Goal: Task Accomplishment & Management: Complete application form

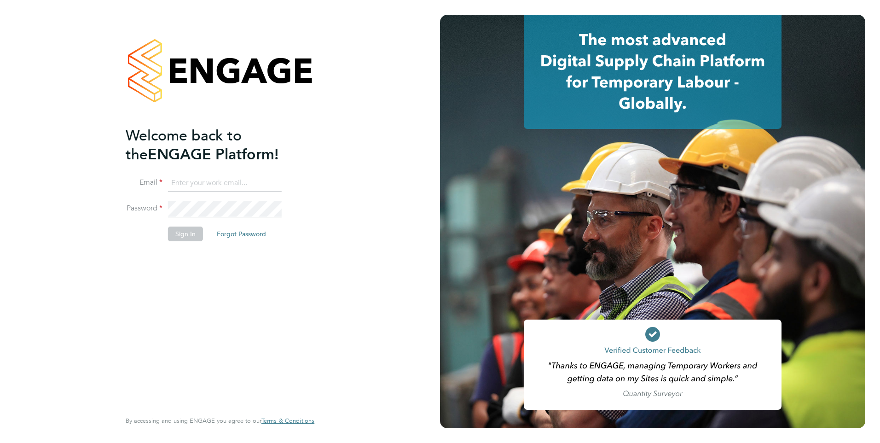
type input "Frank.Pocock@morganhunt.com"
click at [178, 235] on button "Sign In" at bounding box center [185, 233] width 35 height 15
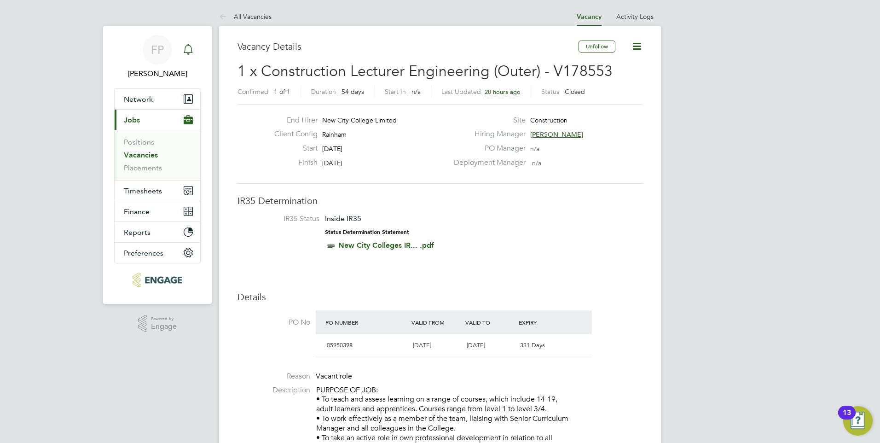
click at [193, 51] on icon "Main navigation" at bounding box center [188, 49] width 11 height 11
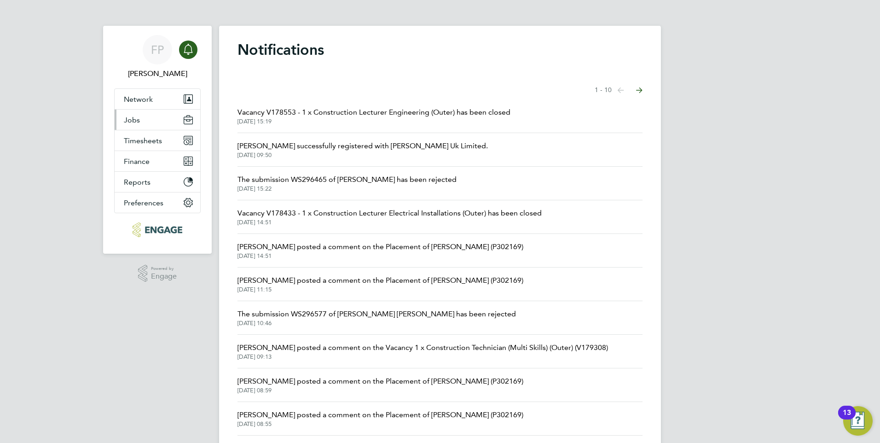
click at [143, 121] on button "Jobs" at bounding box center [158, 120] width 86 height 20
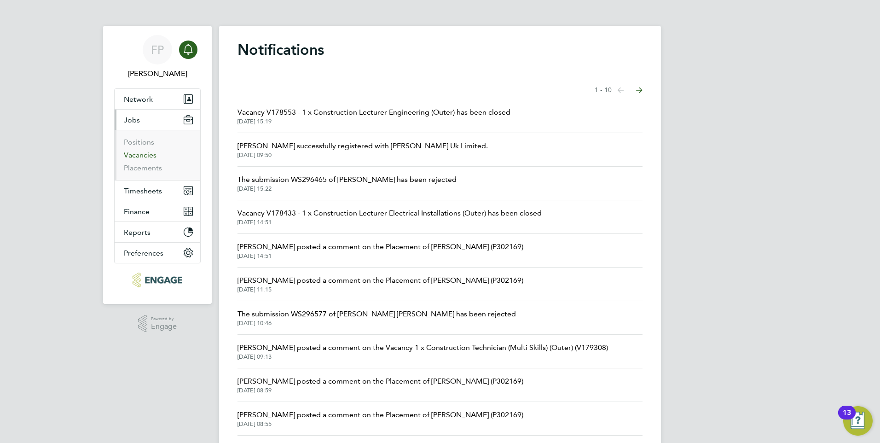
click at [144, 158] on link "Vacancies" at bounding box center [140, 154] width 33 height 9
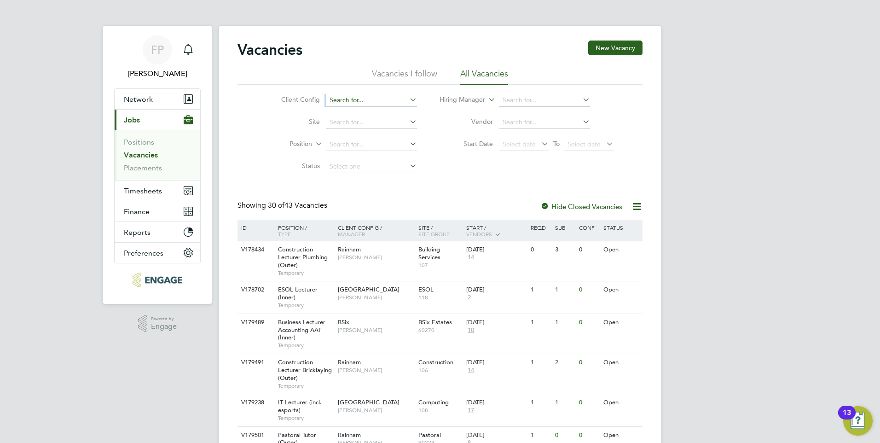
click at [352, 106] on li "Client Config" at bounding box center [341, 100] width 173 height 22
click at [352, 144] on input at bounding box center [371, 144] width 91 height 13
click at [348, 125] on input at bounding box center [371, 122] width 91 height 13
click at [346, 96] on input at bounding box center [371, 100] width 91 height 13
drag, startPoint x: 350, startPoint y: 172, endPoint x: 341, endPoint y: 116, distance: 56.3
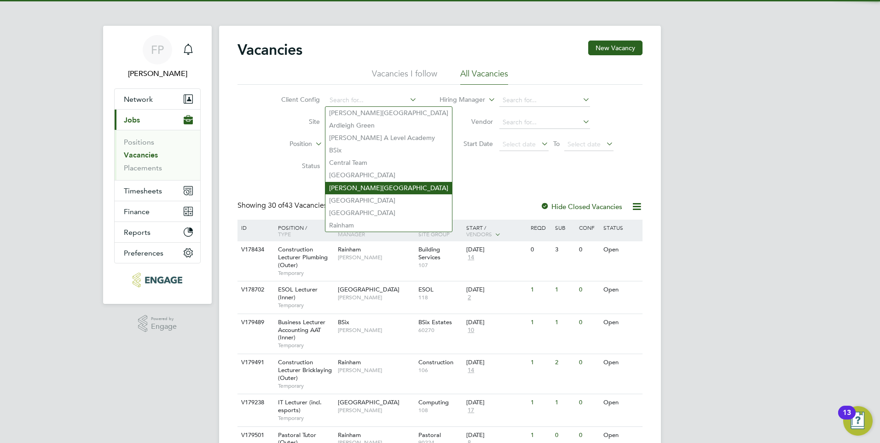
click at [347, 184] on li "[PERSON_NAME][GEOGRAPHIC_DATA]" at bounding box center [388, 188] width 127 height 12
type input "[PERSON_NAME][GEOGRAPHIC_DATA]"
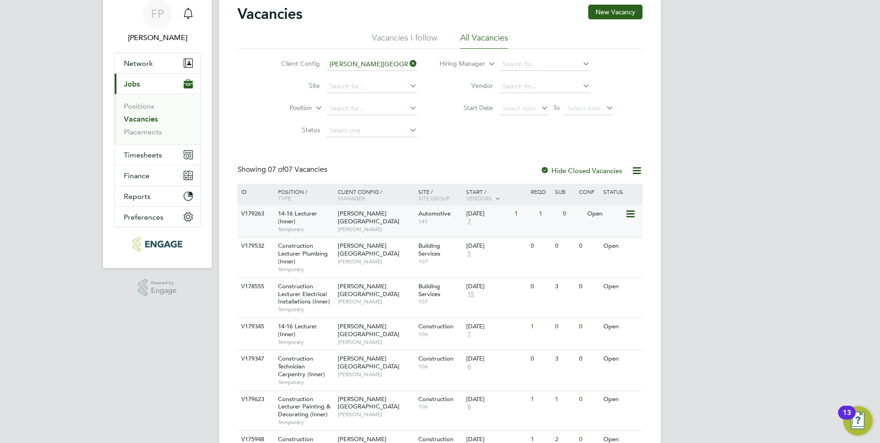
scroll to position [92, 0]
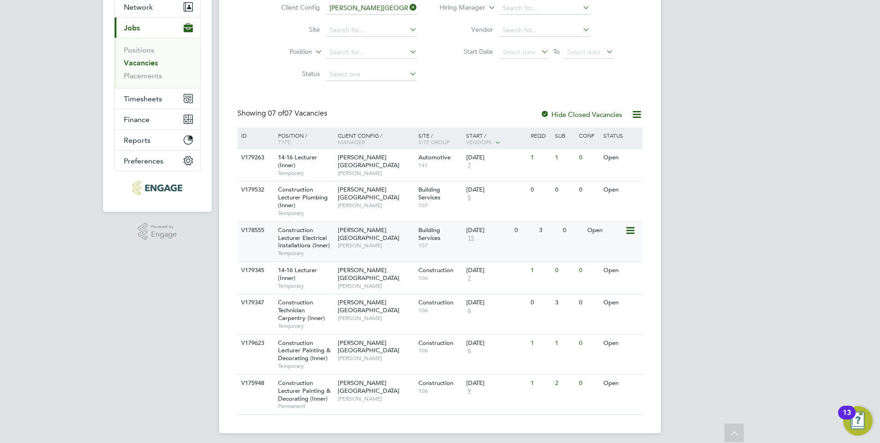
click at [374, 226] on span "[PERSON_NAME][GEOGRAPHIC_DATA]" at bounding box center [369, 234] width 62 height 16
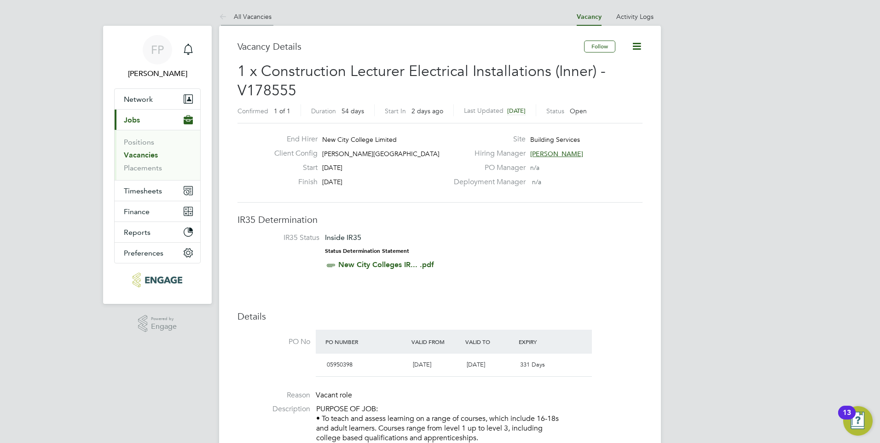
click at [232, 17] on link "All Vacancies" at bounding box center [245, 16] width 52 height 8
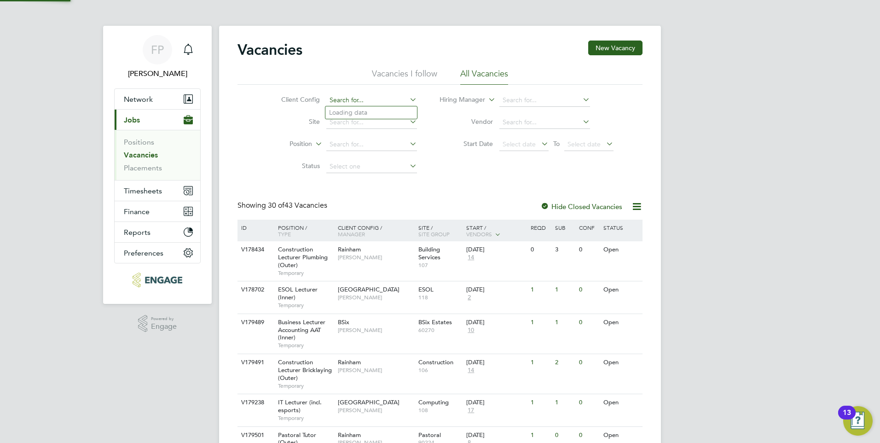
click at [347, 98] on input at bounding box center [371, 100] width 91 height 13
click at [358, 186] on li "[PERSON_NAME][GEOGRAPHIC_DATA]" at bounding box center [388, 188] width 127 height 12
type input "[PERSON_NAME][GEOGRAPHIC_DATA]"
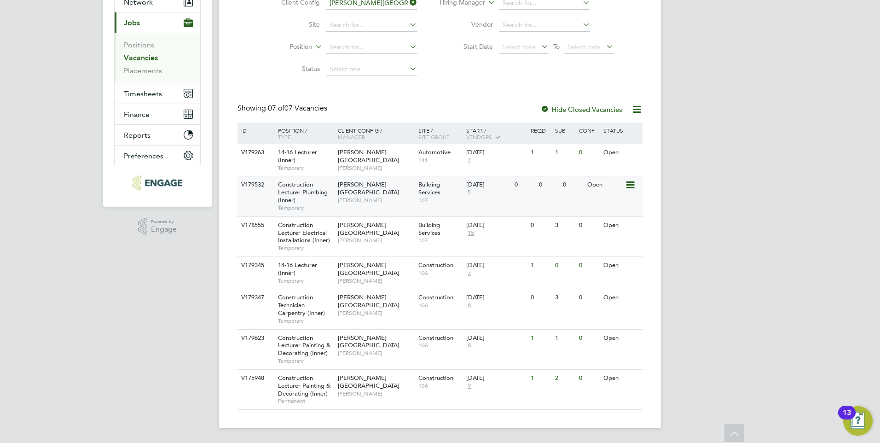
click at [306, 193] on span "Construction Lecturer Plumbing (Inner)" at bounding box center [303, 191] width 50 height 23
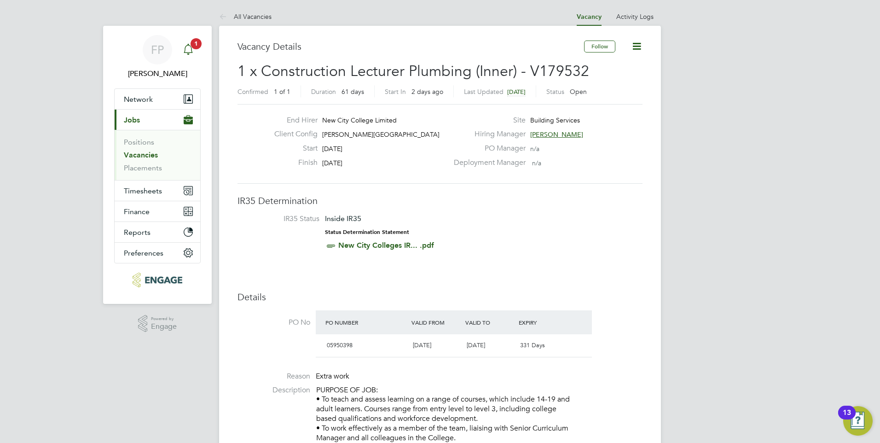
drag, startPoint x: 193, startPoint y: 44, endPoint x: 198, endPoint y: 46, distance: 5.1
click at [193, 44] on span "1" at bounding box center [195, 43] width 11 height 11
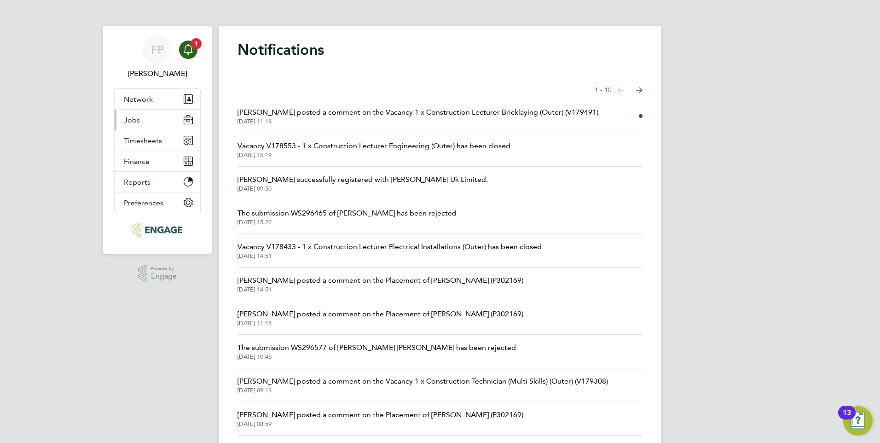
click at [147, 119] on button "Jobs" at bounding box center [158, 120] width 86 height 20
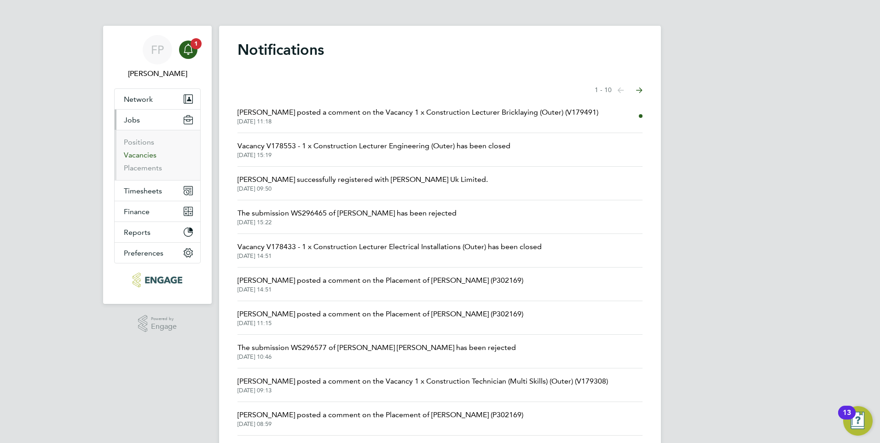
click at [145, 155] on link "Vacancies" at bounding box center [140, 154] width 33 height 9
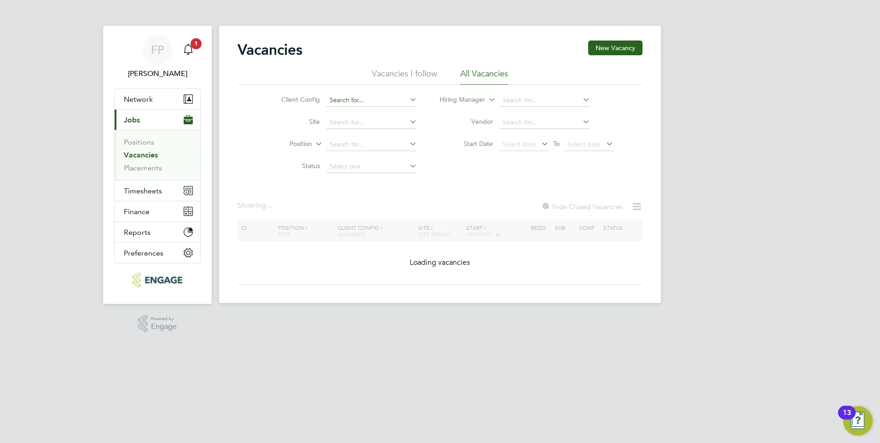
click at [360, 98] on input at bounding box center [371, 100] width 91 height 13
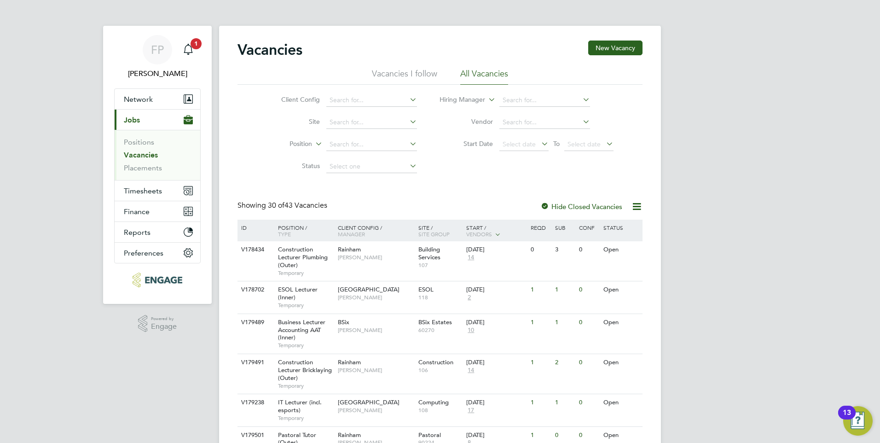
click at [350, 184] on li "[PERSON_NAME][GEOGRAPHIC_DATA]" at bounding box center [388, 188] width 127 height 12
type input "[PERSON_NAME][GEOGRAPHIC_DATA]"
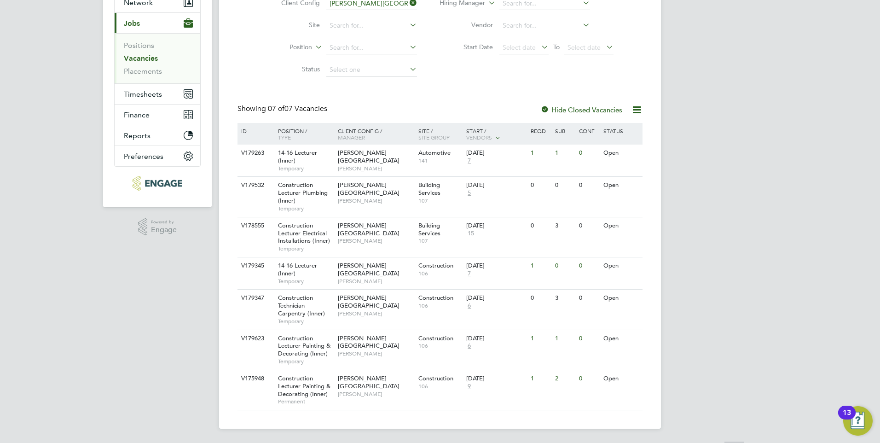
scroll to position [97, 0]
drag, startPoint x: 289, startPoint y: 302, endPoint x: 267, endPoint y: 277, distance: 33.3
click at [267, 277] on div "ID Position / Type Client Config / Manager Site / Site Group Start / Vendors Re…" at bounding box center [439, 265] width 405 height 287
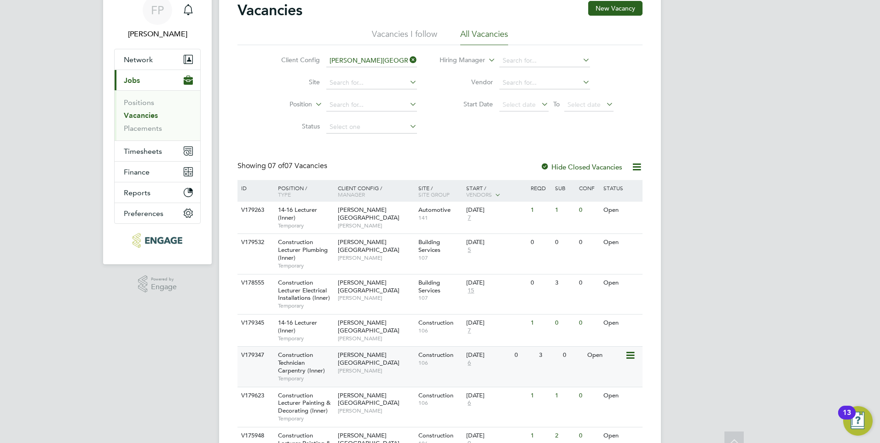
scroll to position [0, 0]
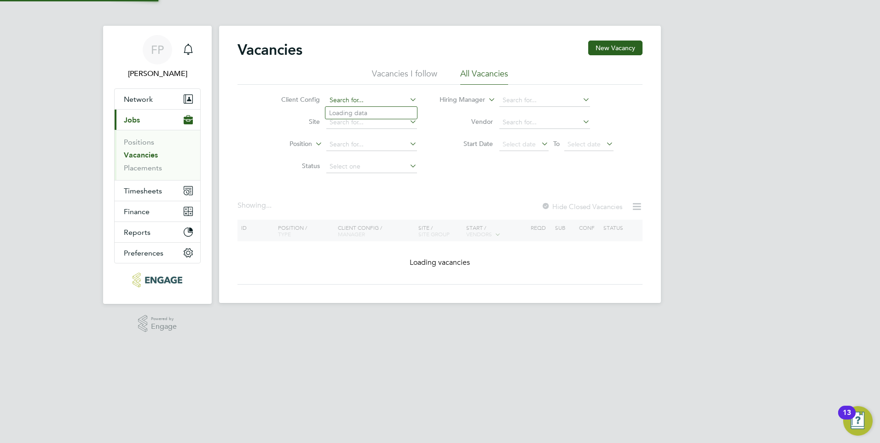
click at [367, 103] on input at bounding box center [371, 100] width 91 height 13
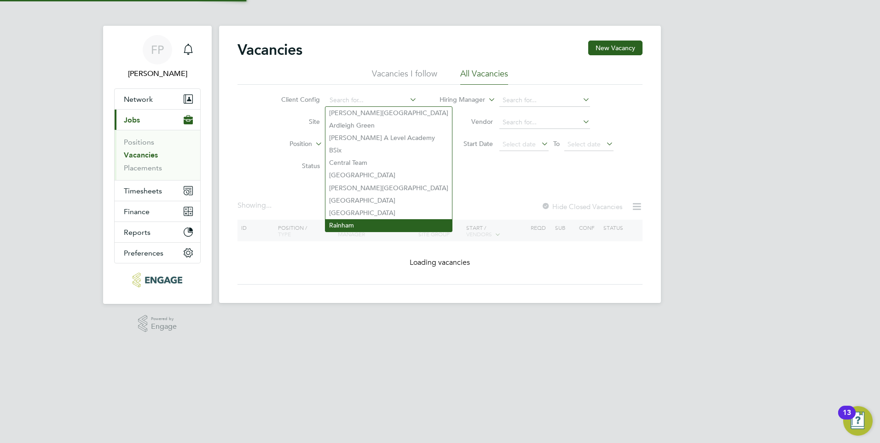
click at [362, 219] on li "Rainham" at bounding box center [388, 225] width 127 height 12
type input "Rainham"
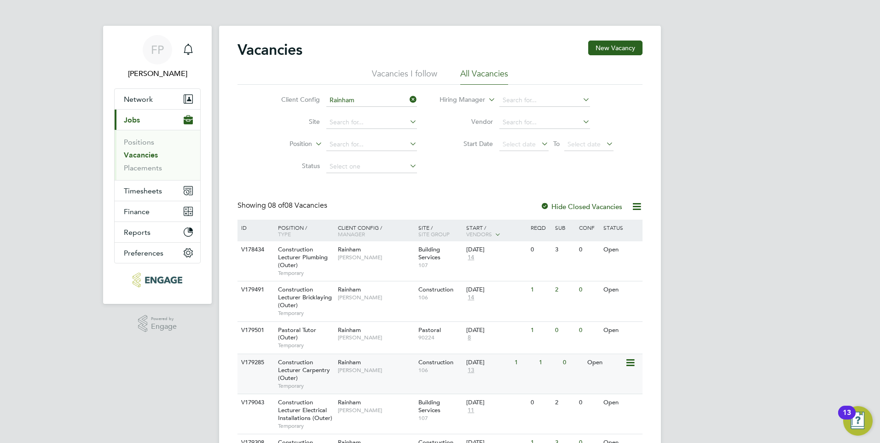
click at [315, 369] on span "Construction Lecturer Carpentry (Outer)" at bounding box center [304, 369] width 52 height 23
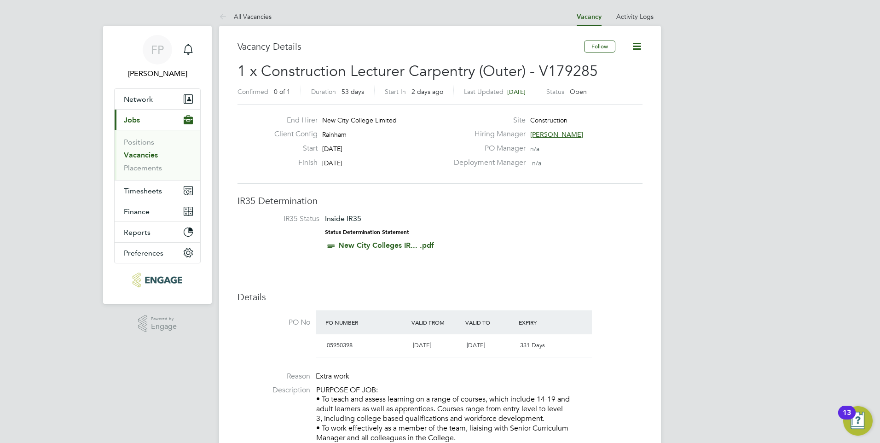
drag, startPoint x: 231, startPoint y: 18, endPoint x: 227, endPoint y: 23, distance: 6.5
click at [231, 17] on link "All Vacancies" at bounding box center [245, 16] width 52 height 8
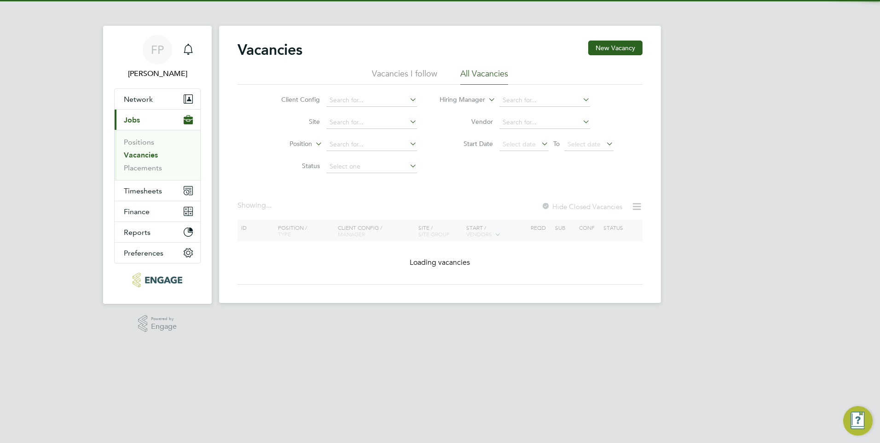
drag, startPoint x: 154, startPoint y: 154, endPoint x: 168, endPoint y: 149, distance: 15.6
click at [154, 154] on link "Vacancies" at bounding box center [141, 154] width 34 height 9
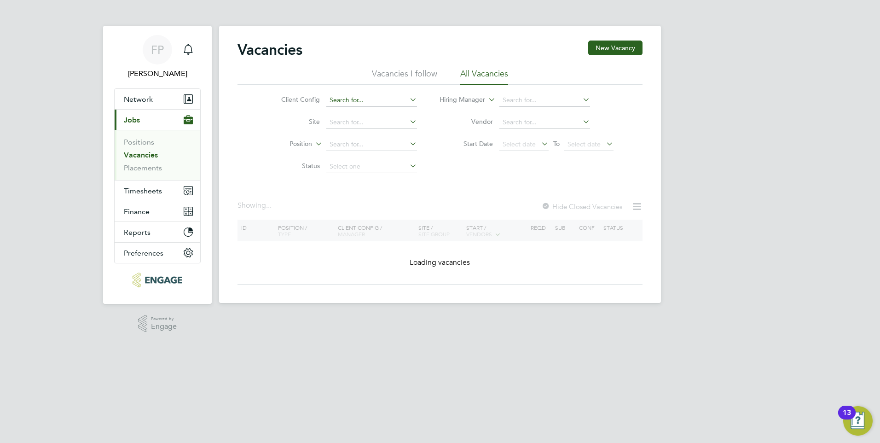
click at [375, 102] on input at bounding box center [371, 100] width 91 height 13
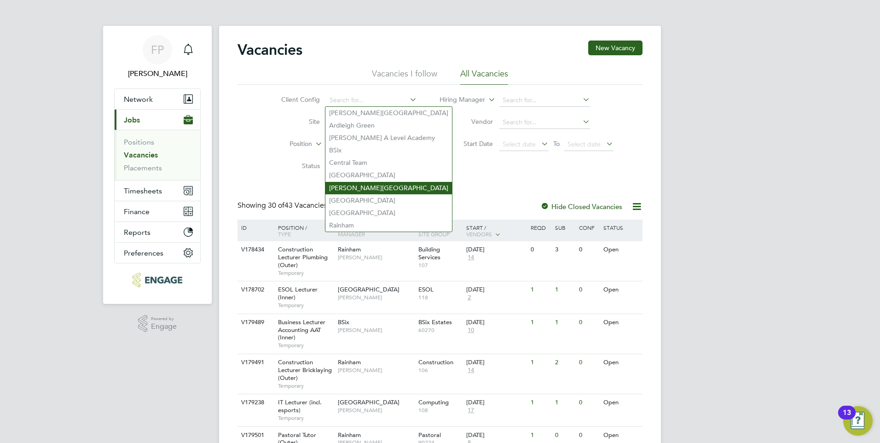
click at [373, 185] on li "Hackney Campus" at bounding box center [388, 188] width 127 height 12
type input "Hackney Campus"
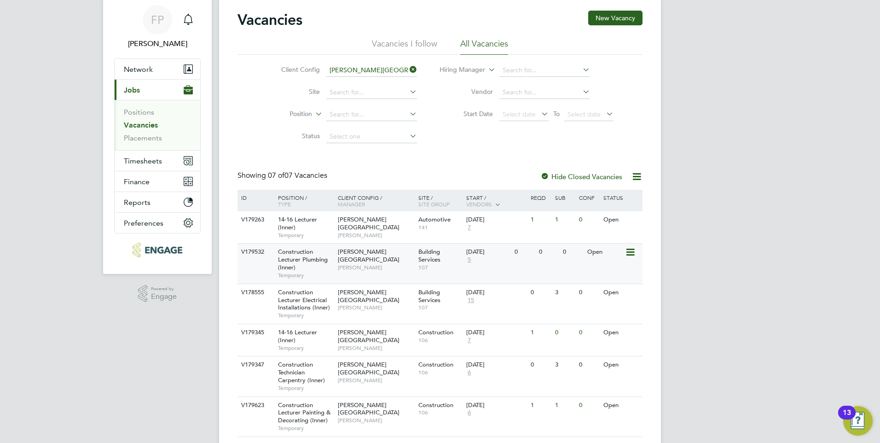
scroll to position [46, 0]
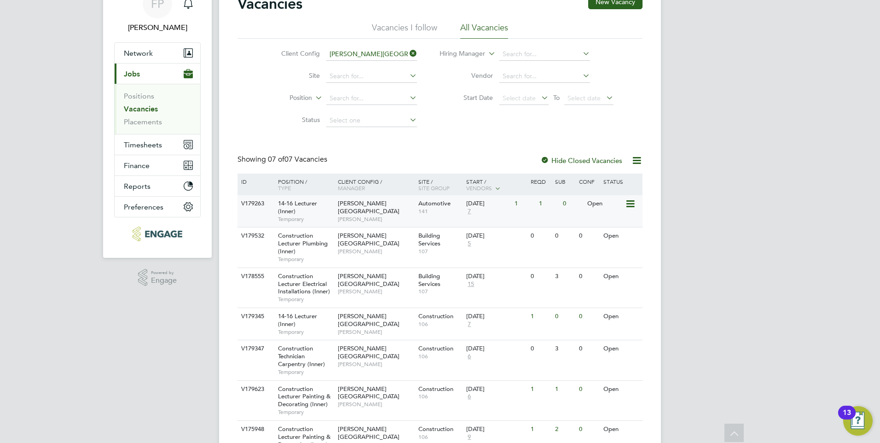
click at [303, 208] on div "14-16 Lecturer (Inner) Temporary" at bounding box center [303, 211] width 64 height 32
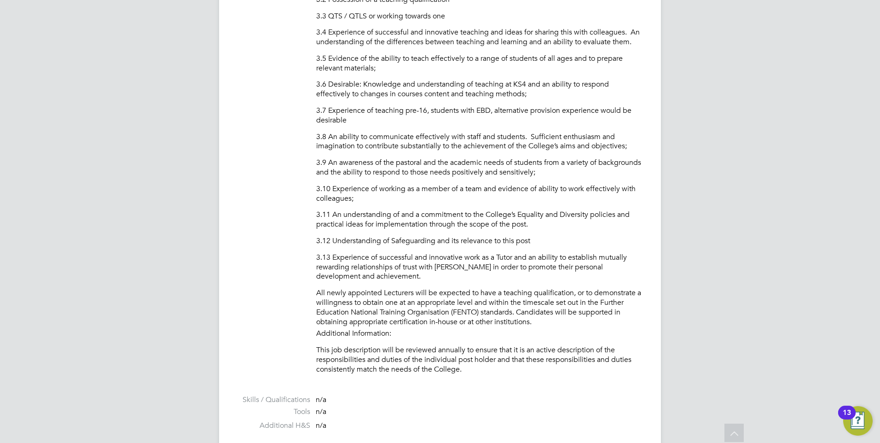
scroll to position [1058, 0]
click at [424, 122] on p "3.7 Experience of teaching pre-16, students with EBD, alternative provision exp…" at bounding box center [479, 116] width 326 height 19
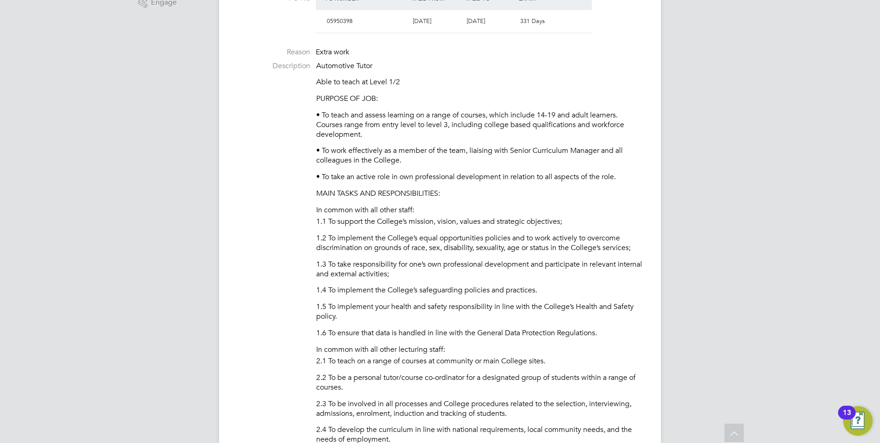
scroll to position [322, 0]
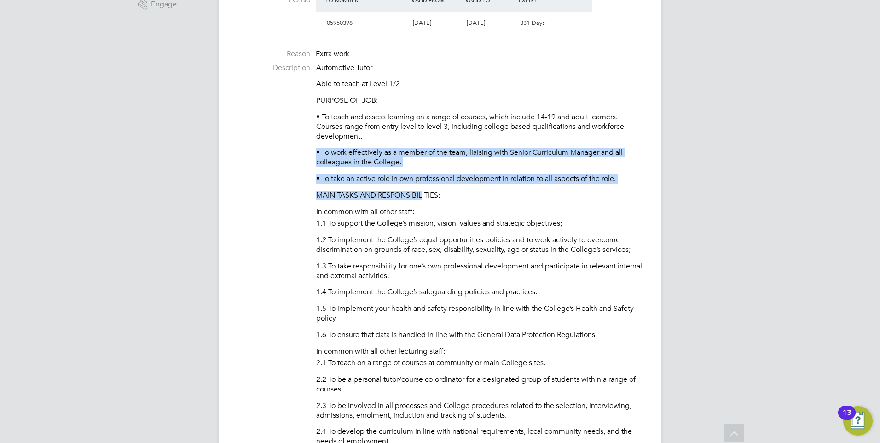
drag, startPoint x: 420, startPoint y: 133, endPoint x: 423, endPoint y: 190, distance: 56.7
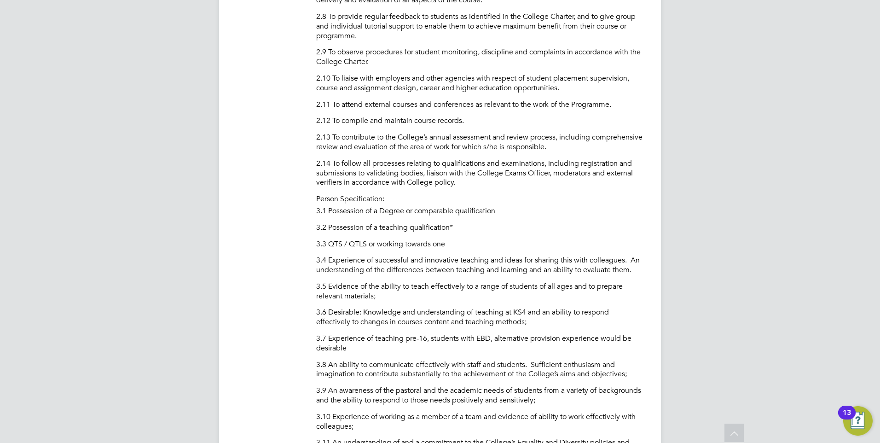
scroll to position [828, 0]
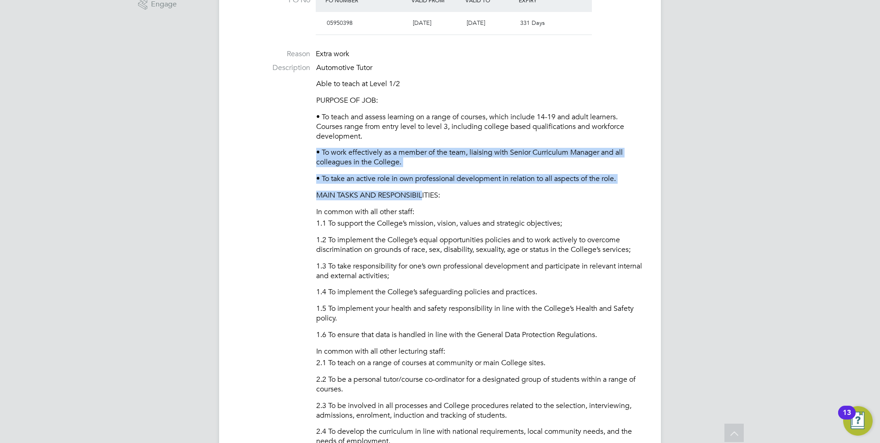
click at [422, 192] on p "MAIN TASKS AND RESPONSIBILITIES:" at bounding box center [479, 195] width 326 height 10
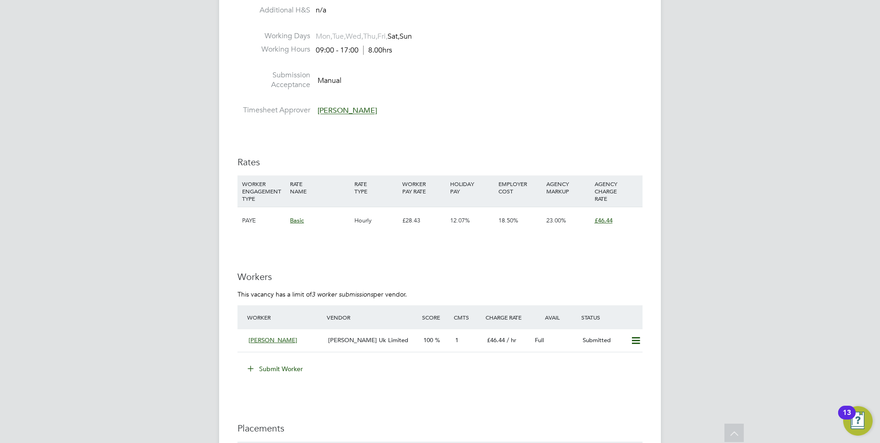
scroll to position [1518, 0]
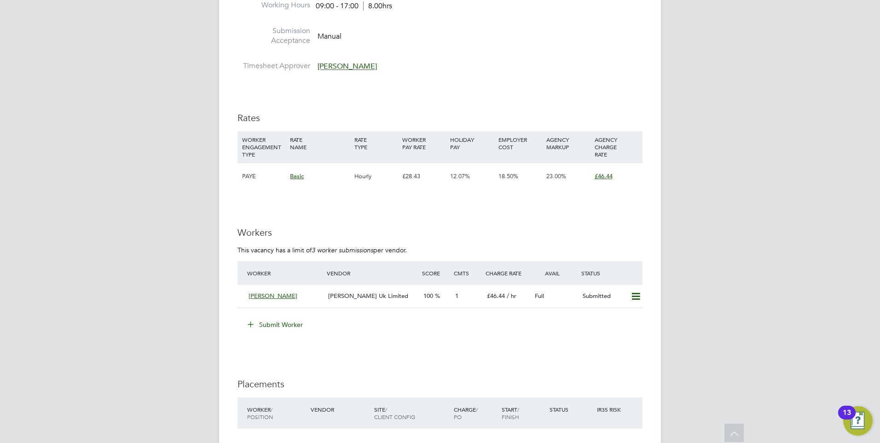
click at [270, 322] on button "Submit Worker" at bounding box center [275, 324] width 69 height 15
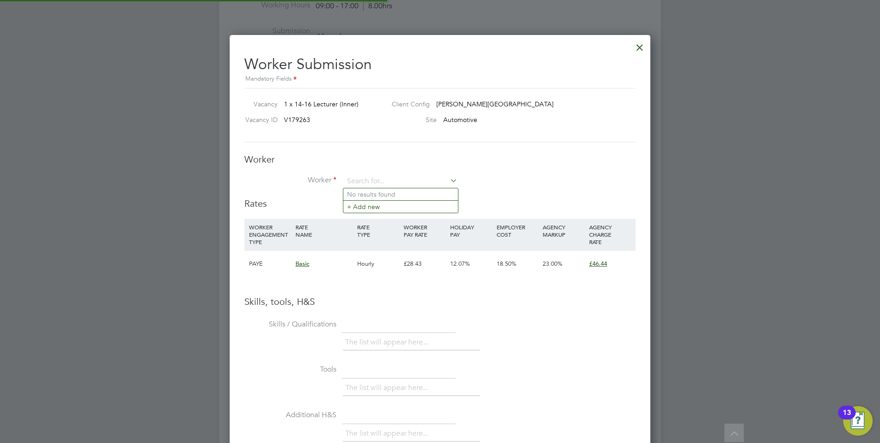
scroll to position [27, 63]
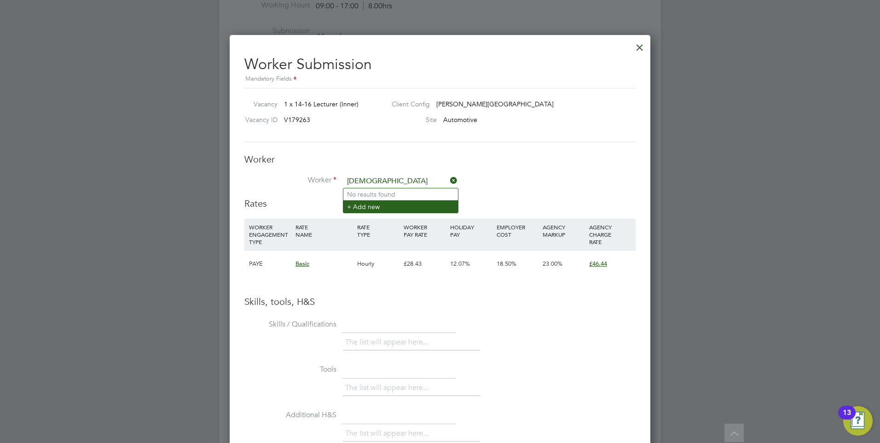
type input "kath"
click at [378, 205] on li "+ Add new" at bounding box center [400, 206] width 115 height 12
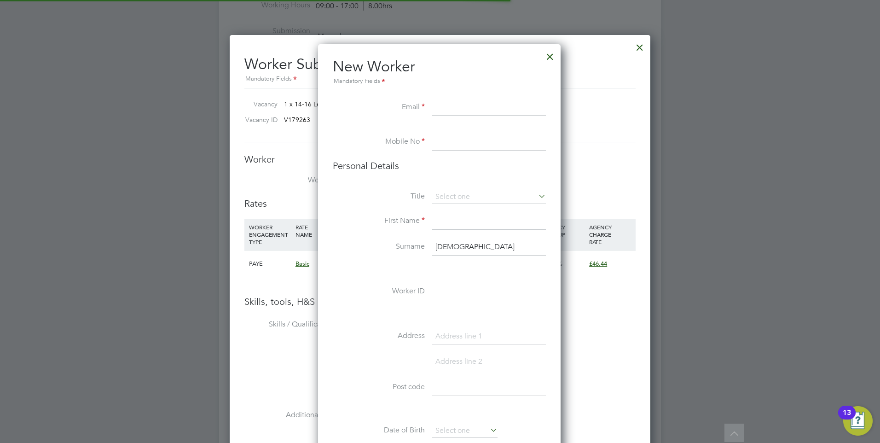
scroll to position [778, 244]
click at [462, 102] on input at bounding box center [489, 107] width 114 height 17
type input "Katharine.daish@googlemail.com"
click at [444, 144] on input at bounding box center [489, 142] width 114 height 17
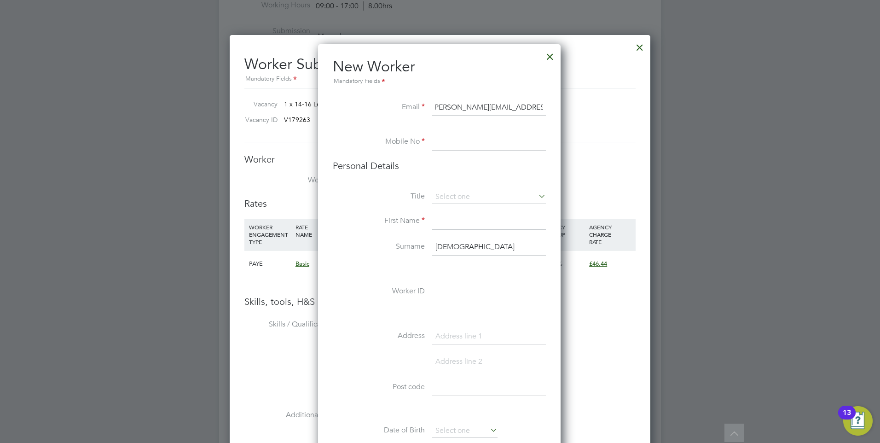
scroll to position [0, 0]
paste input "7728370028"
type input "07728370028"
click at [454, 195] on input at bounding box center [489, 197] width 114 height 14
click at [453, 230] on li "Miss" at bounding box center [489, 234] width 115 height 12
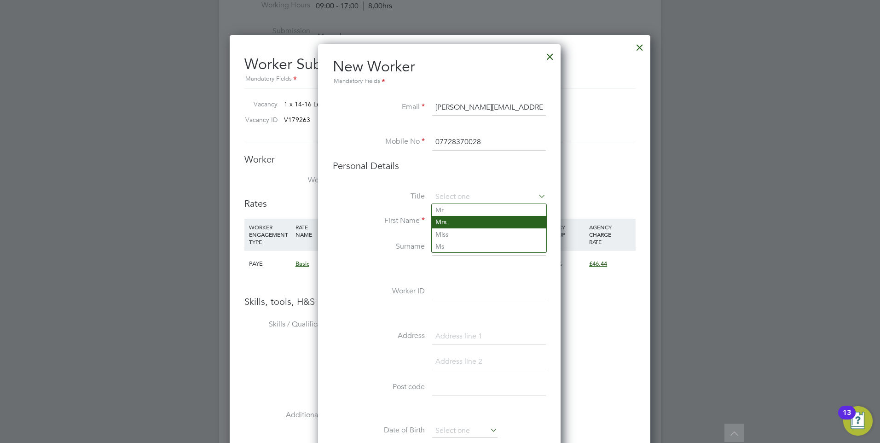
type input "Miss"
click at [449, 222] on input at bounding box center [489, 221] width 114 height 17
click at [424, 243] on label "Surname" at bounding box center [379, 247] width 92 height 10
drag, startPoint x: 452, startPoint y: 244, endPoint x: 430, endPoint y: 244, distance: 21.6
click at [430, 244] on li "Surname kath" at bounding box center [439, 252] width 213 height 26
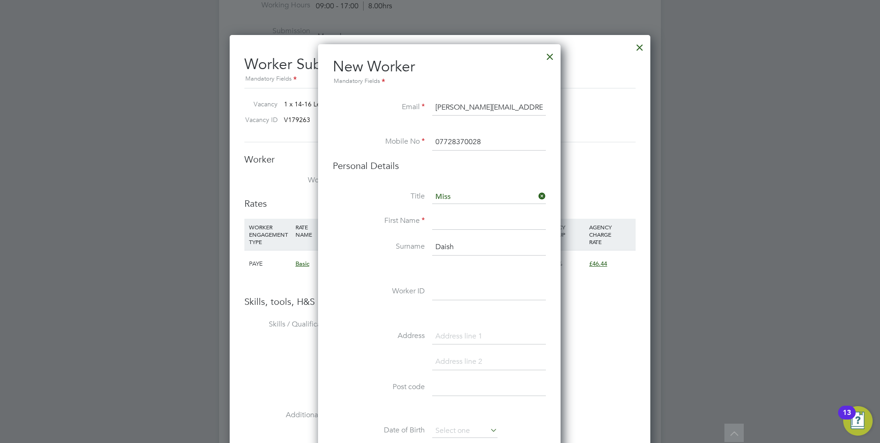
type input "Daish"
click at [441, 217] on input at bounding box center [489, 221] width 114 height 17
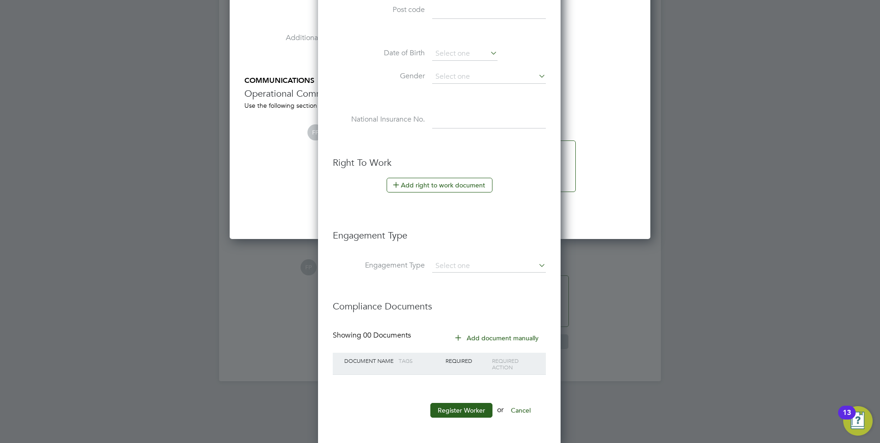
scroll to position [1897, 0]
type input "Katharine"
click at [455, 404] on button "Register Worker" at bounding box center [461, 407] width 62 height 15
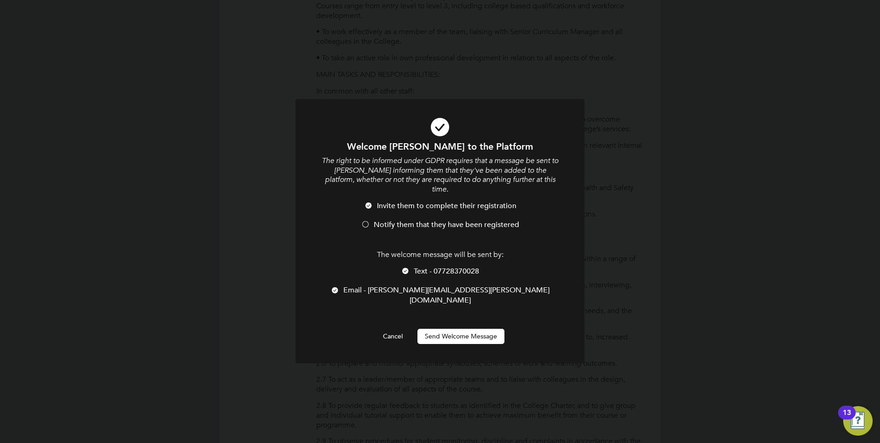
click at [457, 329] on button "Send Welcome Message" at bounding box center [460, 336] width 87 height 15
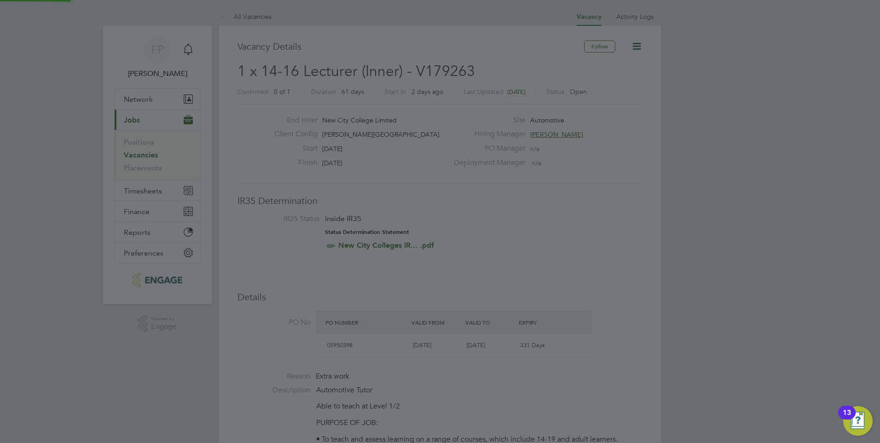
scroll to position [443, 0]
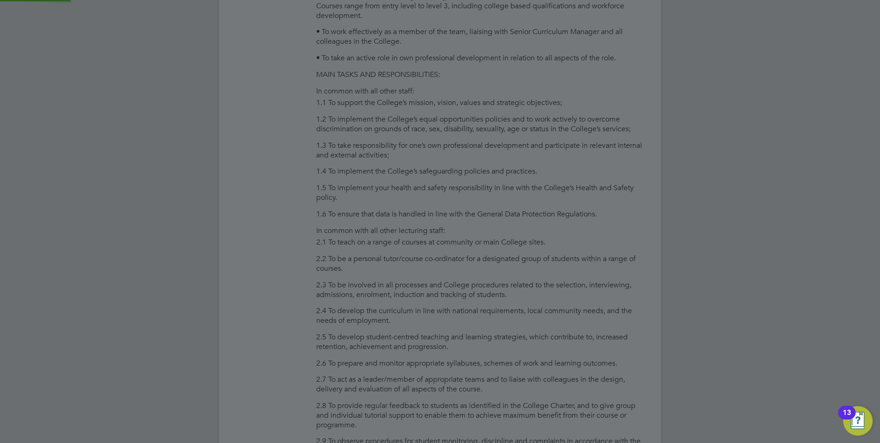
type input "[PERSON_NAME]"
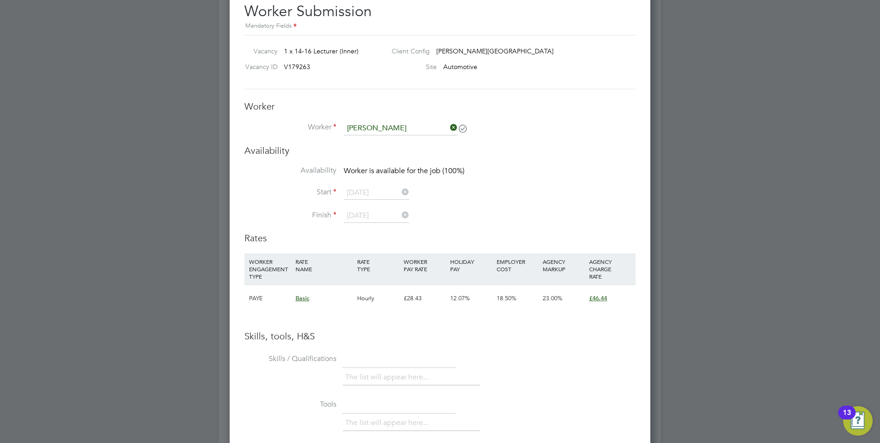
scroll to position [1571, 0]
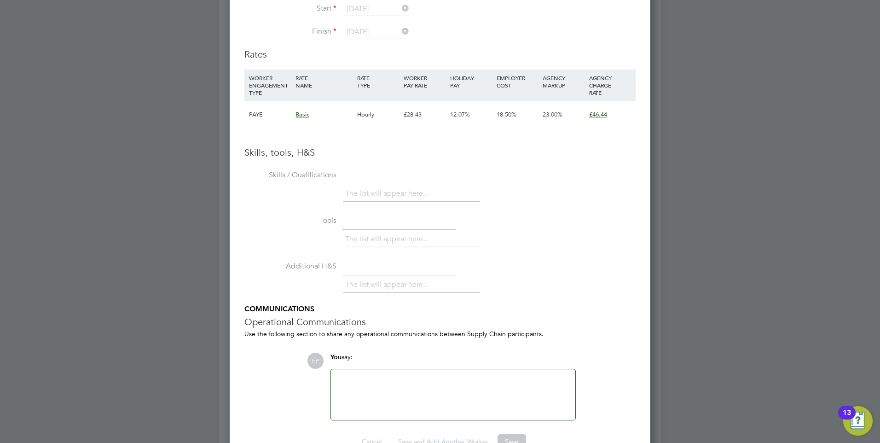
click at [383, 373] on div at bounding box center [453, 394] width 244 height 51
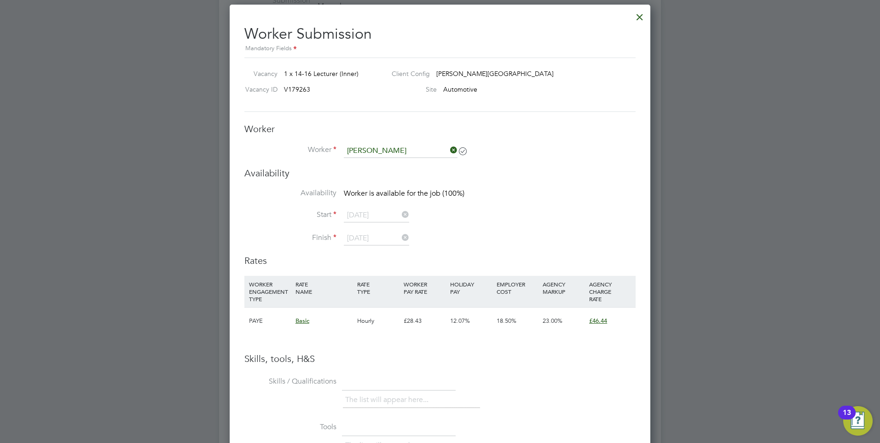
scroll to position [1479, 0]
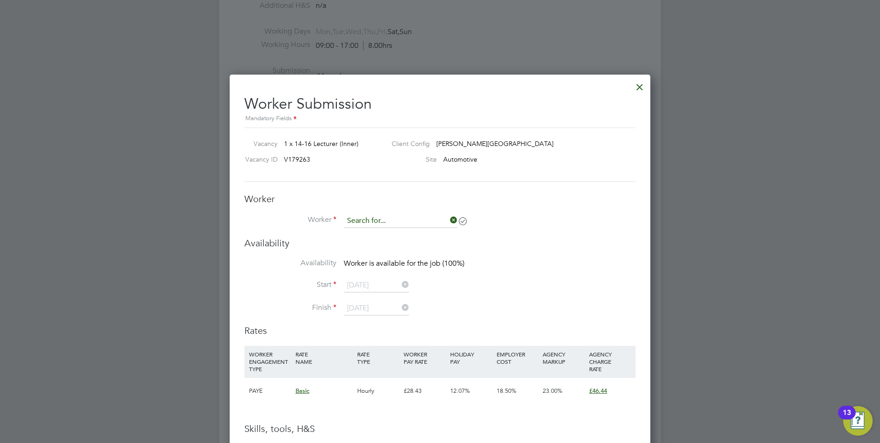
click at [408, 219] on input at bounding box center [401, 221] width 114 height 14
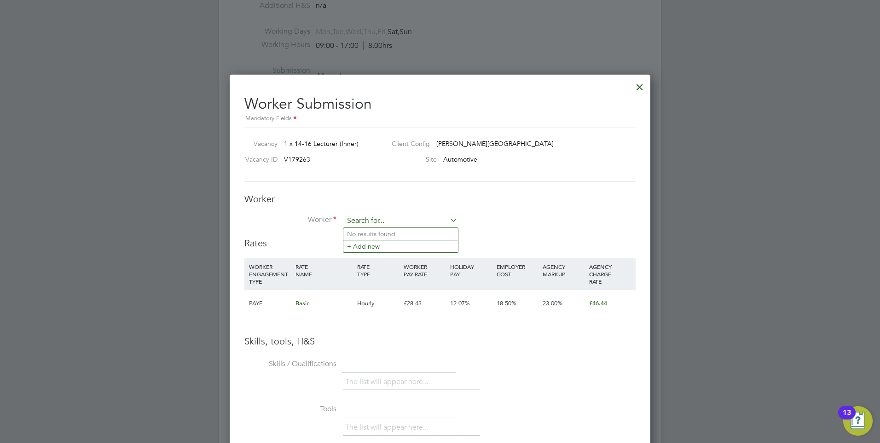
scroll to position [582, 421]
click at [411, 257] on li "[PERSON_NAME]" at bounding box center [400, 258] width 115 height 12
type input "[PERSON_NAME]"
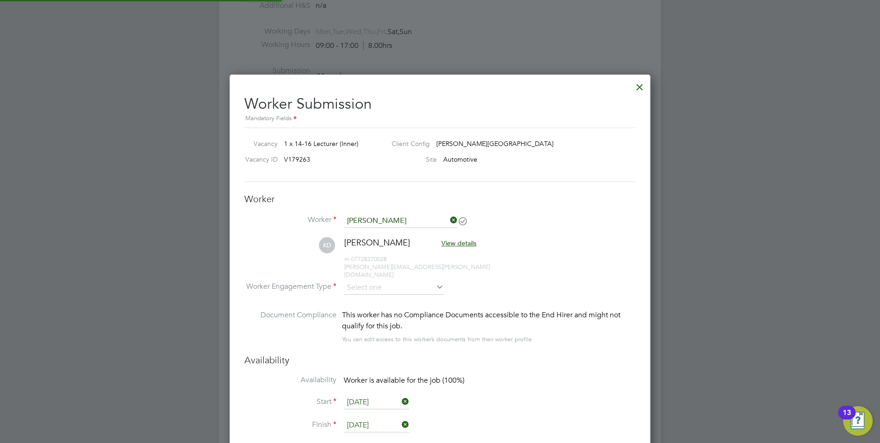
scroll to position [786, 421]
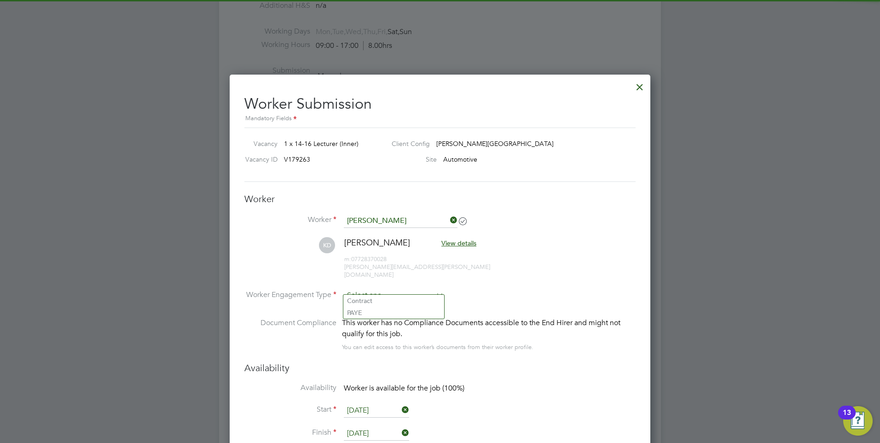
click at [392, 288] on input at bounding box center [394, 295] width 100 height 14
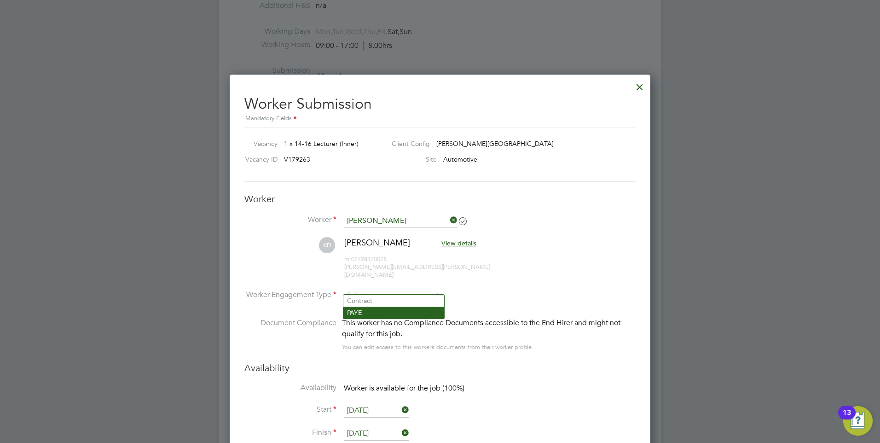
click at [384, 317] on li "PAYE" at bounding box center [393, 312] width 101 height 12
type input "PAYE"
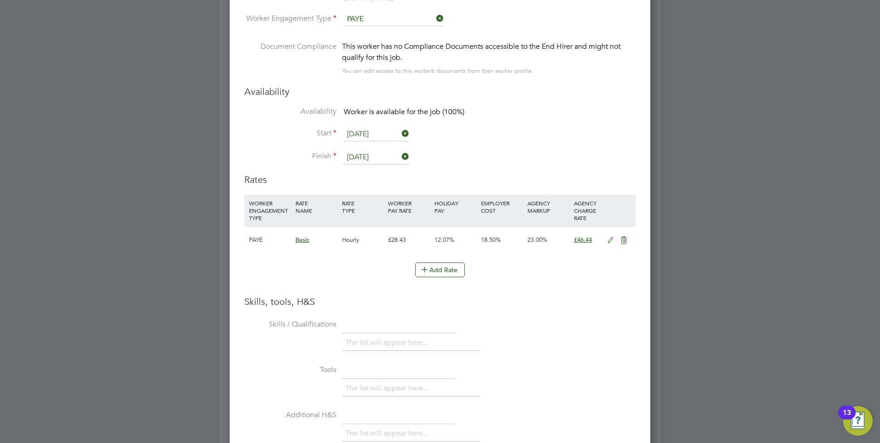
scroll to position [1920, 0]
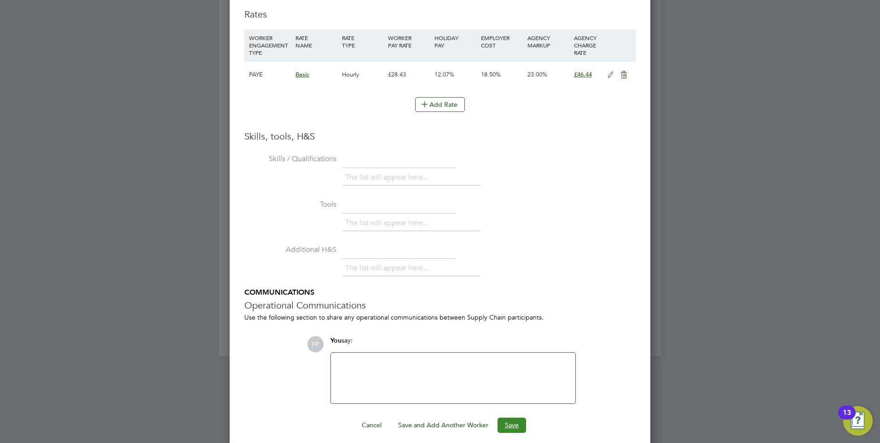
click at [513, 417] on button "Save" at bounding box center [511, 424] width 29 height 15
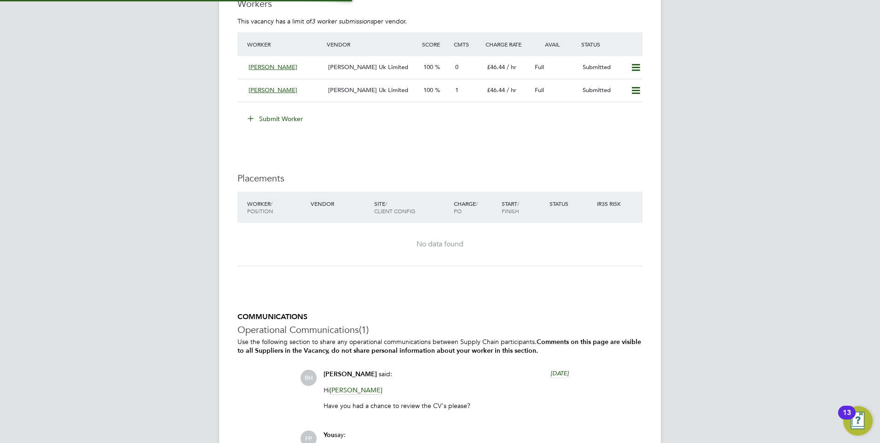
scroll to position [5, 5]
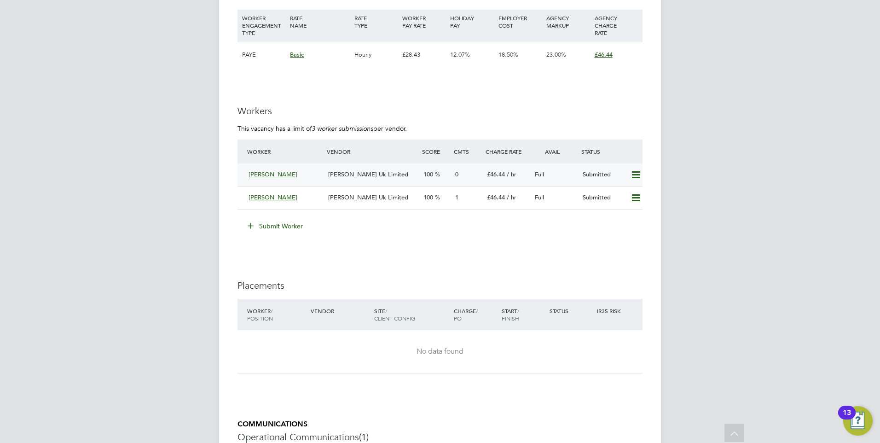
click at [633, 179] on icon at bounding box center [636, 174] width 12 height 7
drag, startPoint x: 469, startPoint y: 271, endPoint x: 417, endPoint y: 205, distance: 84.2
click at [269, 174] on span "[PERSON_NAME]" at bounding box center [272, 174] width 49 height 8
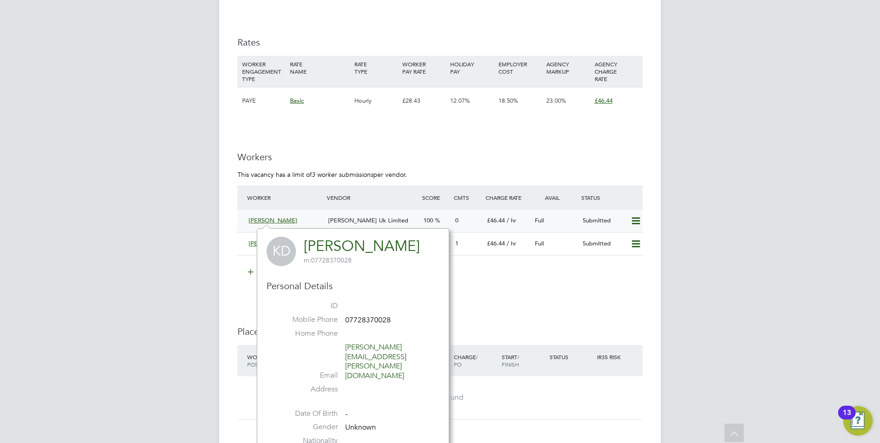
click at [260, 219] on span "[PERSON_NAME]" at bounding box center [272, 220] width 49 height 8
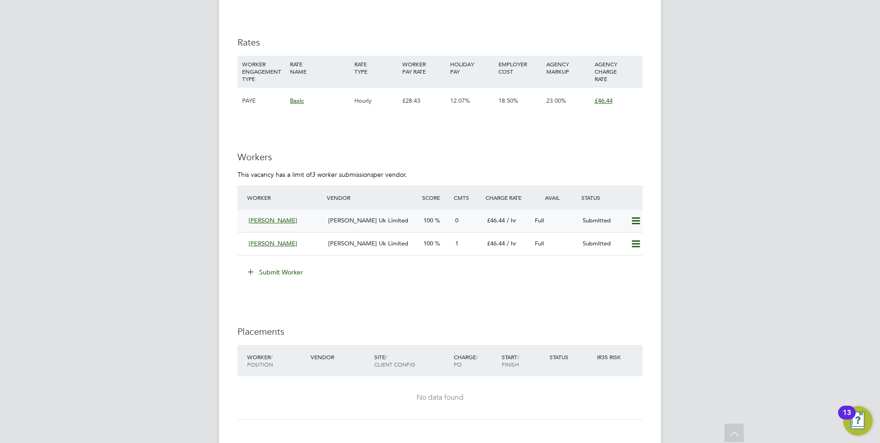
click at [279, 221] on span "[PERSON_NAME]" at bounding box center [272, 220] width 49 height 8
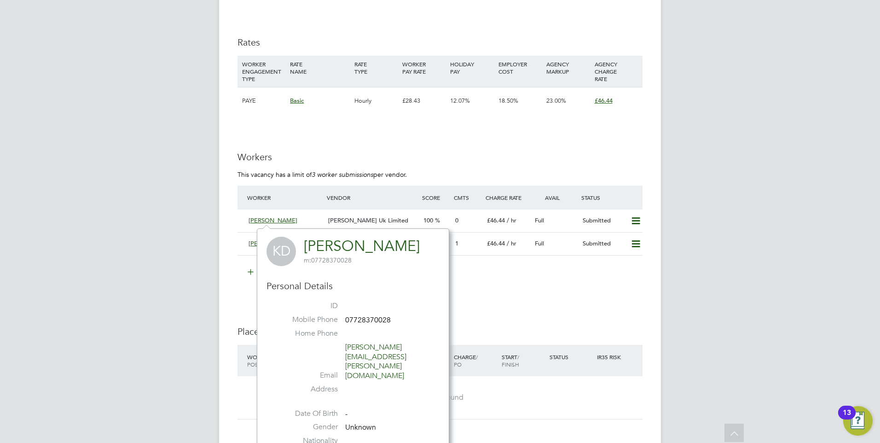
click at [333, 249] on link "[PERSON_NAME]" at bounding box center [362, 246] width 116 height 18
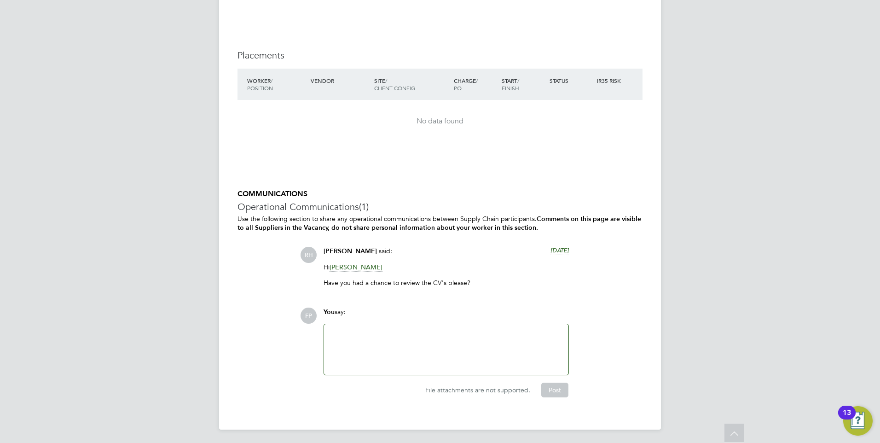
click at [431, 342] on div at bounding box center [445, 349] width 233 height 40
click at [450, 380] on div "File attachments are not supported. Post" at bounding box center [445, 386] width 254 height 22
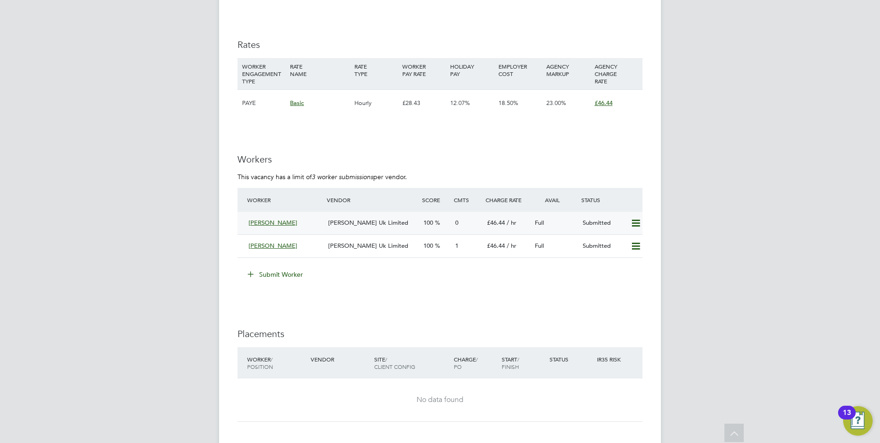
scroll to position [1548, 0]
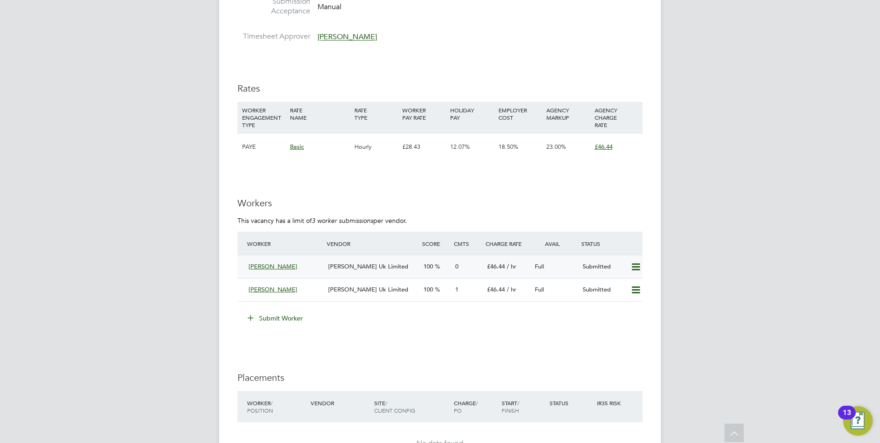
click at [362, 265] on span "[PERSON_NAME] Uk Limited" at bounding box center [368, 266] width 80 height 8
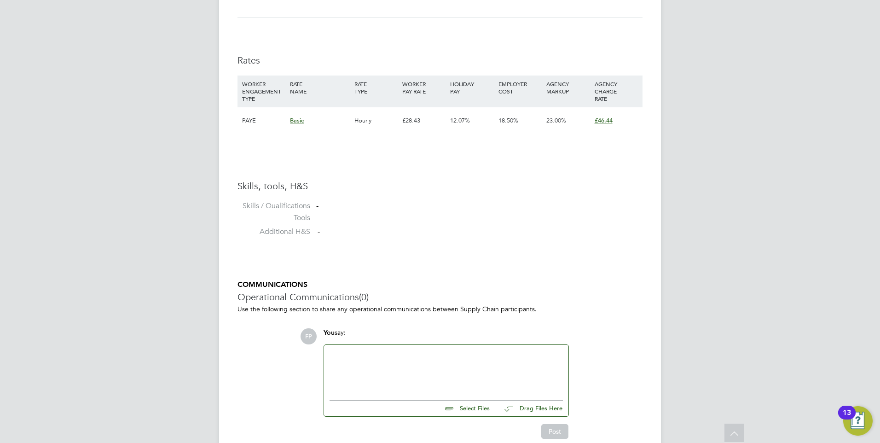
scroll to position [623, 0]
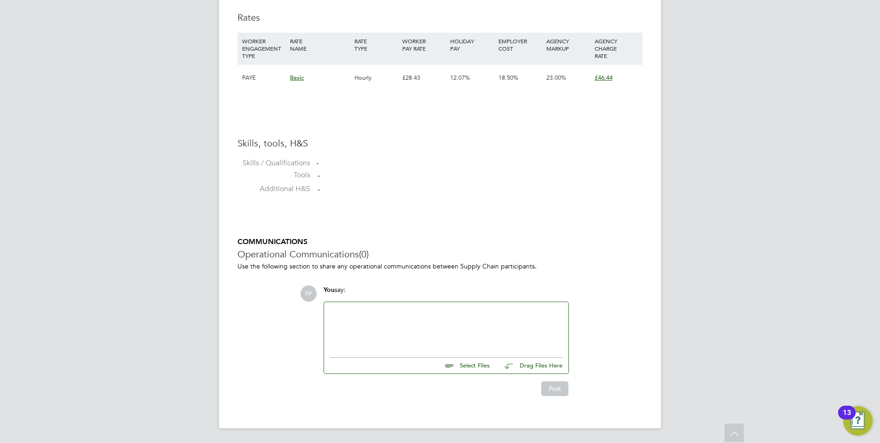
click at [471, 361] on input "file" at bounding box center [494, 363] width 138 height 13
type input "C:\fakepath\[PERSON_NAME] - MH CV.pdf"
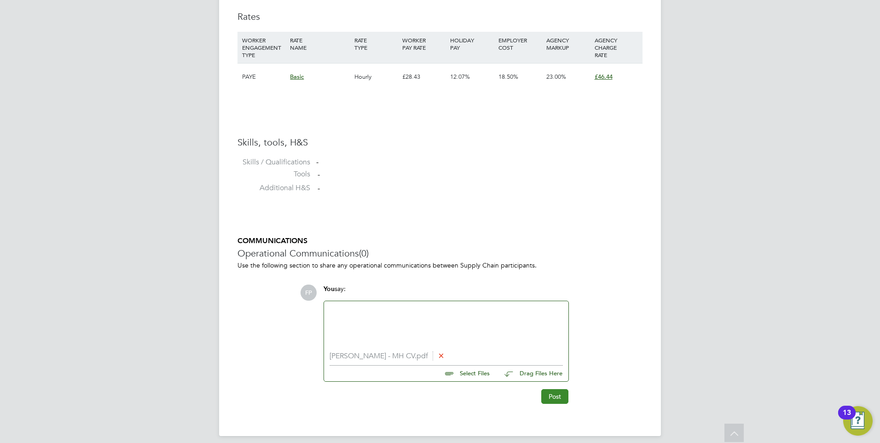
click at [552, 398] on button "Post" at bounding box center [554, 396] width 27 height 15
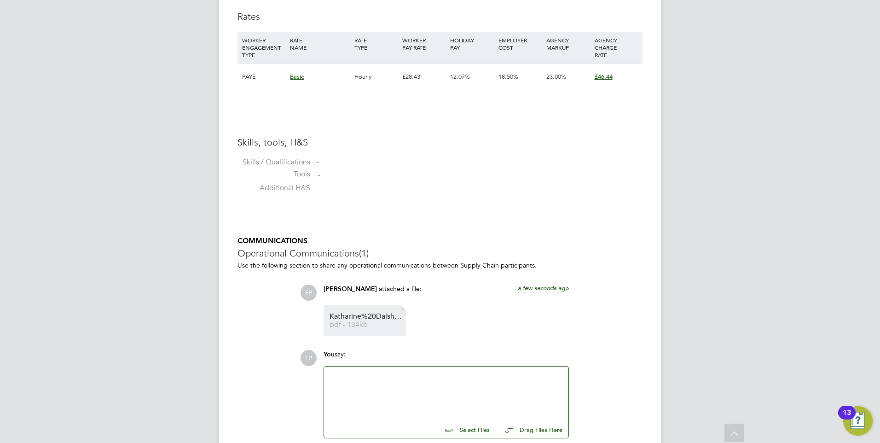
click at [350, 324] on span "pdf - 134kb" at bounding box center [366, 324] width 74 height 7
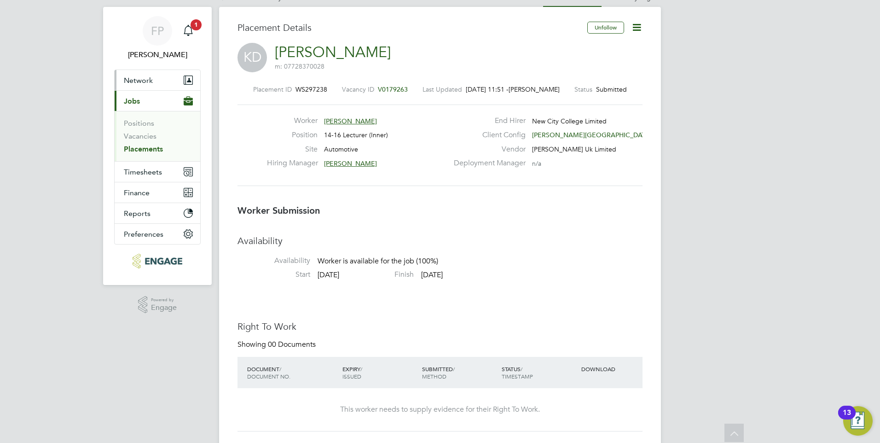
scroll to position [0, 0]
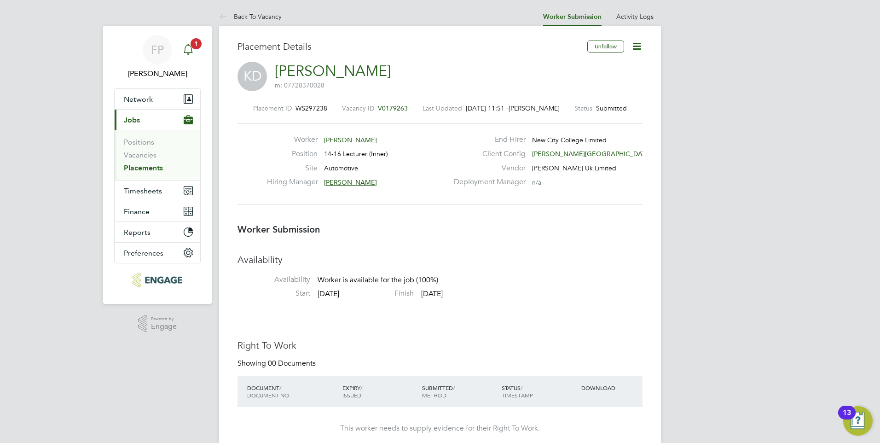
click at [190, 53] on icon "Main navigation" at bounding box center [188, 48] width 9 height 9
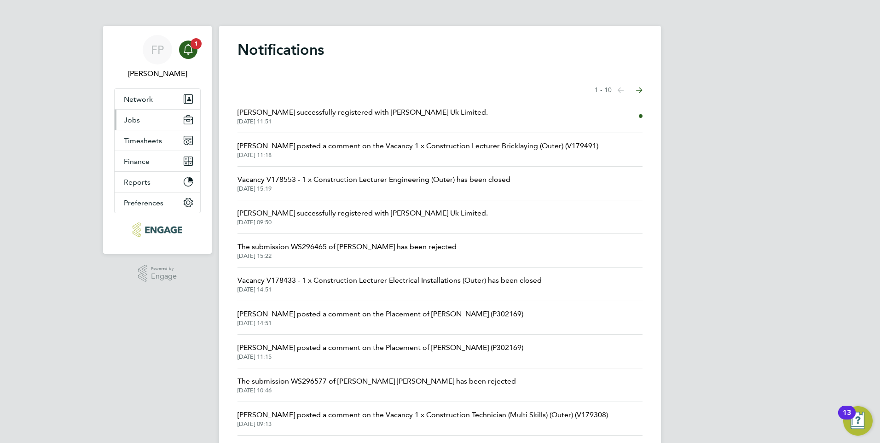
click at [139, 127] on button "Jobs" at bounding box center [158, 120] width 86 height 20
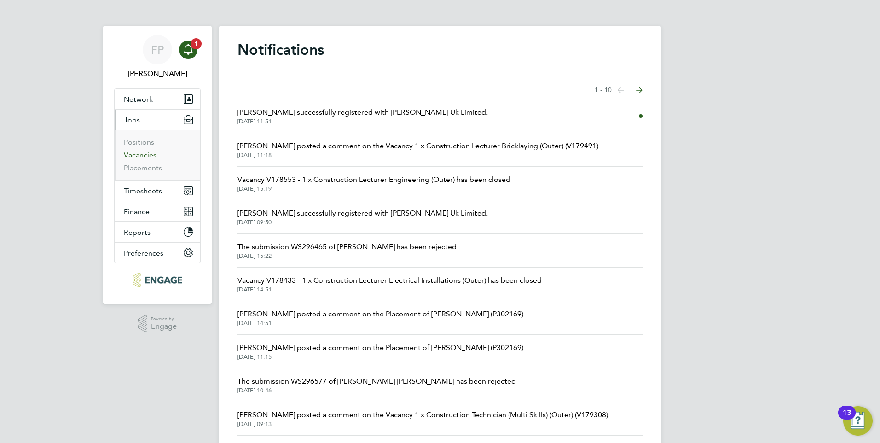
click at [142, 154] on link "Vacancies" at bounding box center [140, 154] width 33 height 9
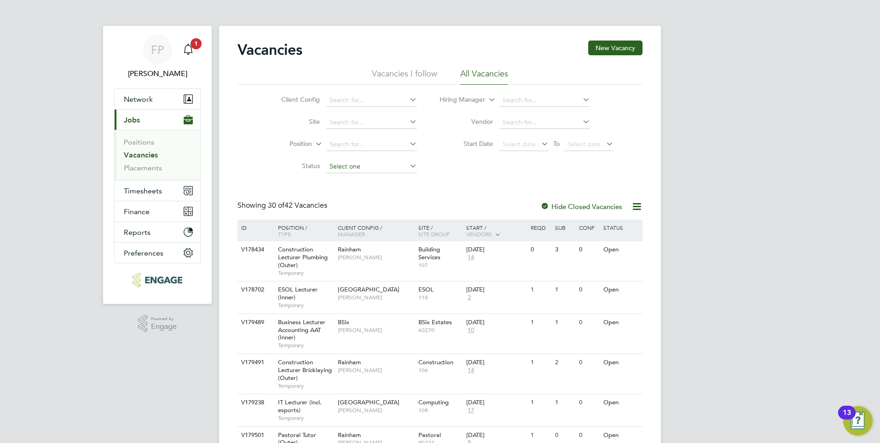
click at [334, 169] on input at bounding box center [371, 166] width 91 height 13
click at [496, 177] on div "Client Config Site Position Status Hiring Manager Vendor Start Date Select date…" at bounding box center [439, 131] width 405 height 93
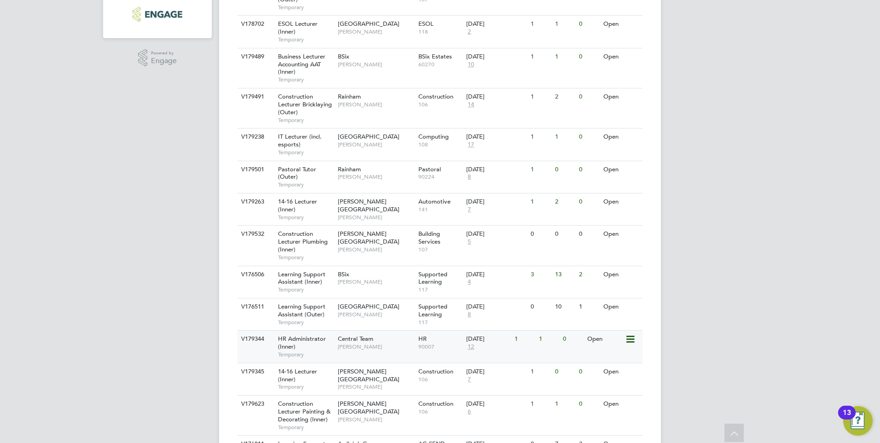
scroll to position [276, 0]
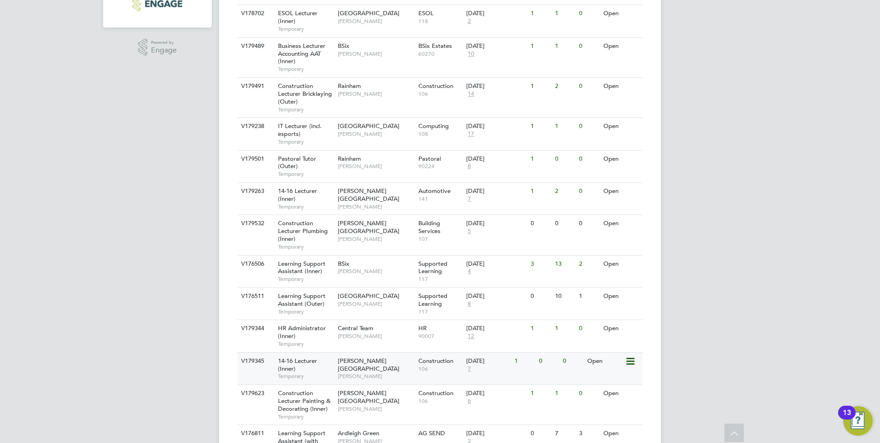
click at [297, 366] on div "14-16 Lecturer (Inner) Temporary" at bounding box center [303, 368] width 64 height 32
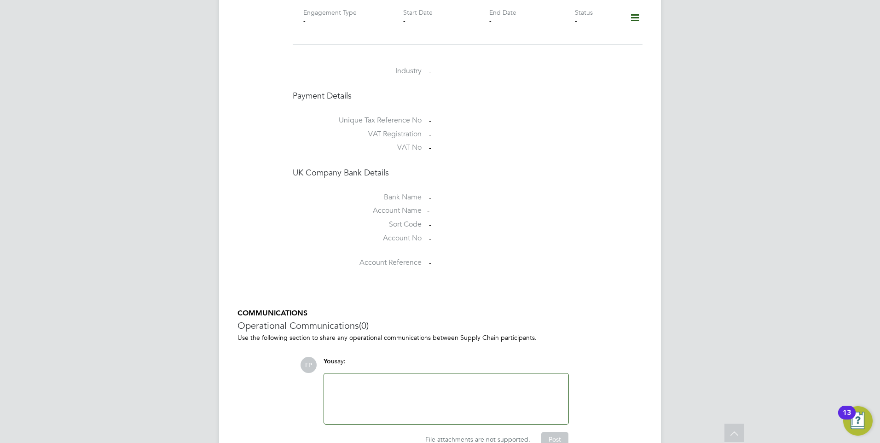
scroll to position [696, 0]
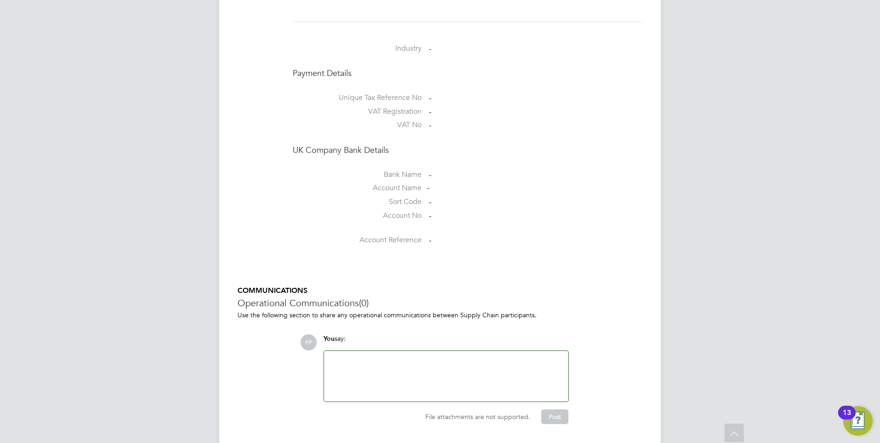
click at [375, 356] on div at bounding box center [445, 376] width 233 height 40
click at [472, 409] on div "File attachments are not supported. Post" at bounding box center [445, 416] width 245 height 15
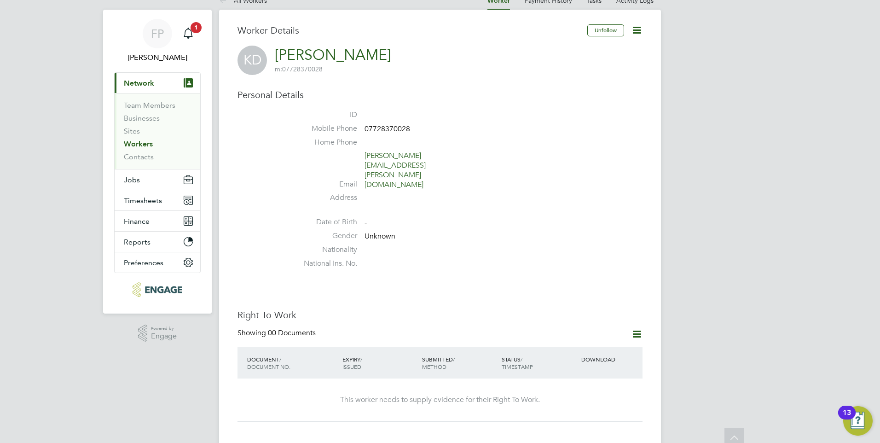
scroll to position [0, 0]
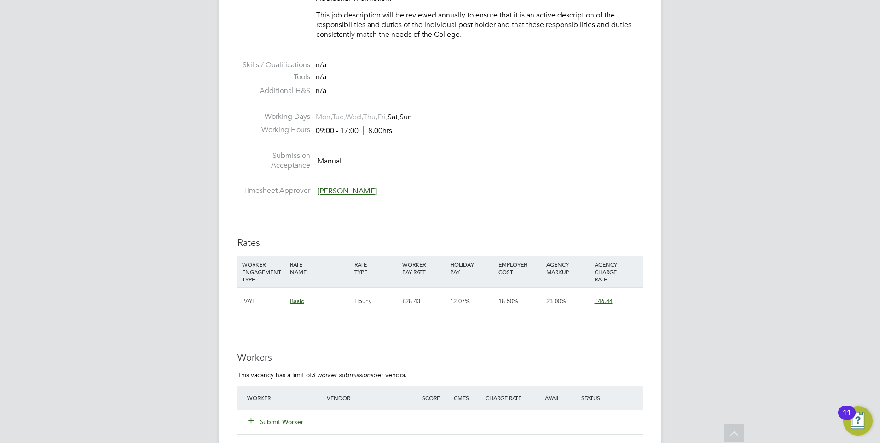
scroll to position [1426, 0]
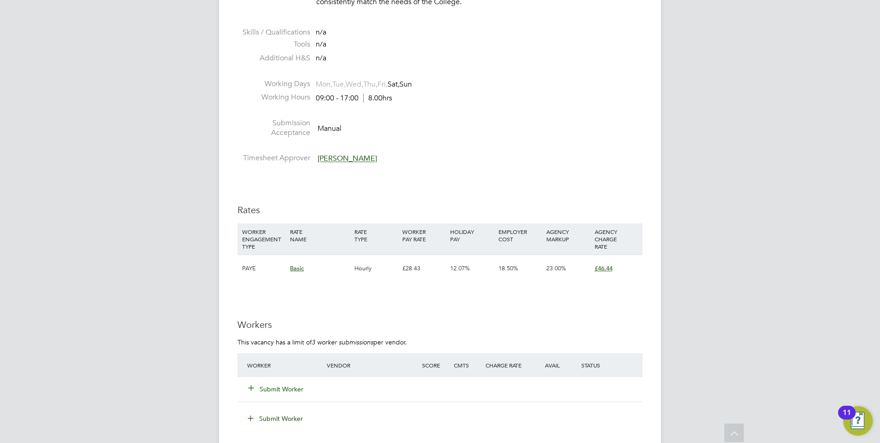
click at [267, 388] on button "Submit Worker" at bounding box center [275, 388] width 55 height 9
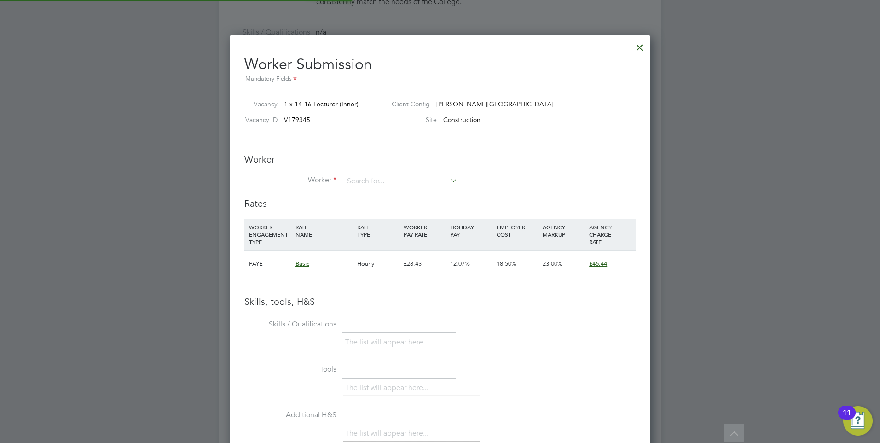
scroll to position [582, 421]
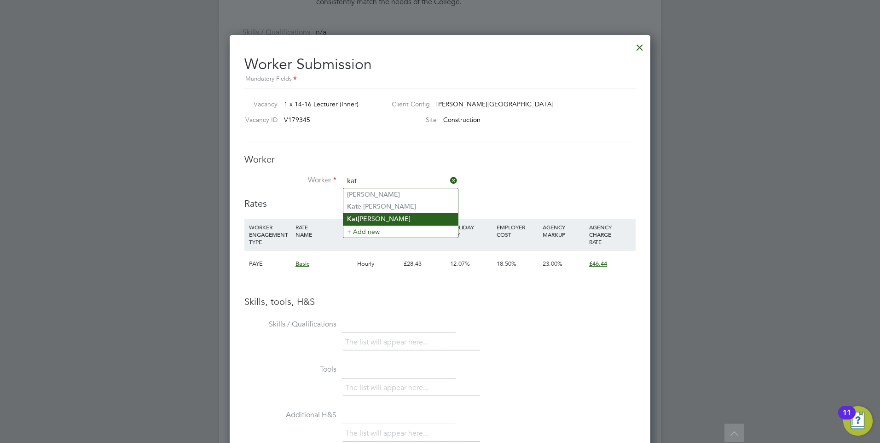
click at [367, 222] on li "[PERSON_NAME]" at bounding box center [400, 219] width 115 height 12
type input "[PERSON_NAME]"
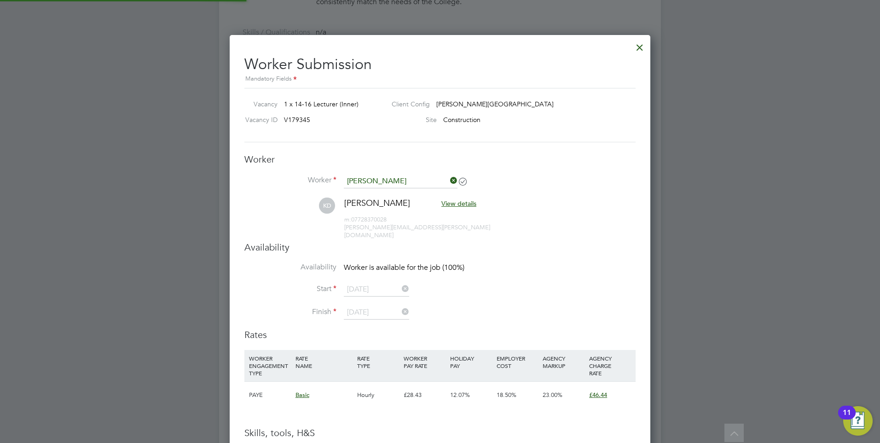
scroll to position [784, 421]
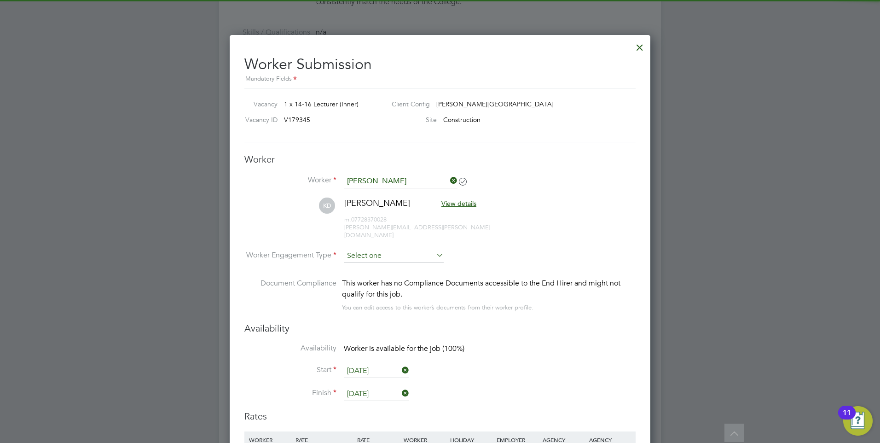
click at [380, 249] on input at bounding box center [394, 256] width 100 height 14
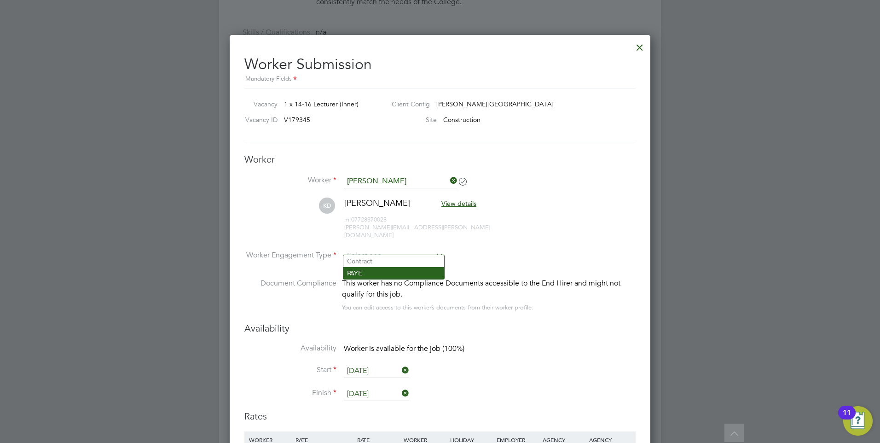
click at [380, 272] on li "PAYE" at bounding box center [393, 273] width 101 height 12
type input "PAYE"
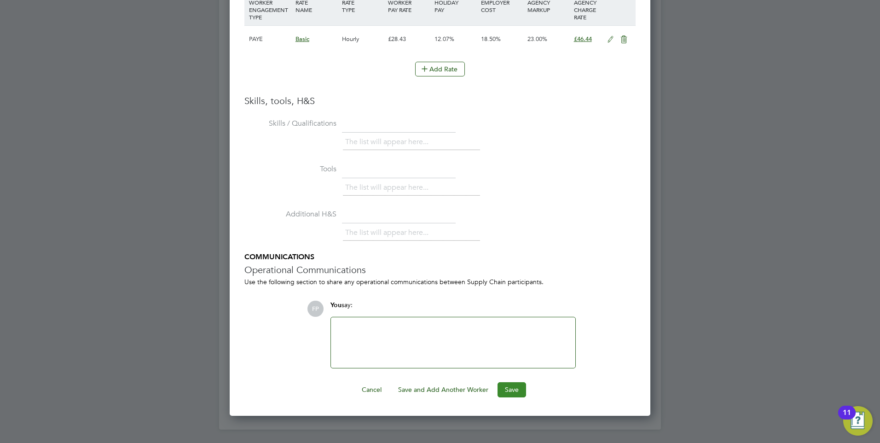
click at [514, 374] on ng-form "Worker Worker [PERSON_NAME] KD [PERSON_NAME] View details m: 07728370028 [PERSO…" at bounding box center [439, 56] width 391 height 681
click at [514, 382] on button "Save" at bounding box center [511, 389] width 29 height 15
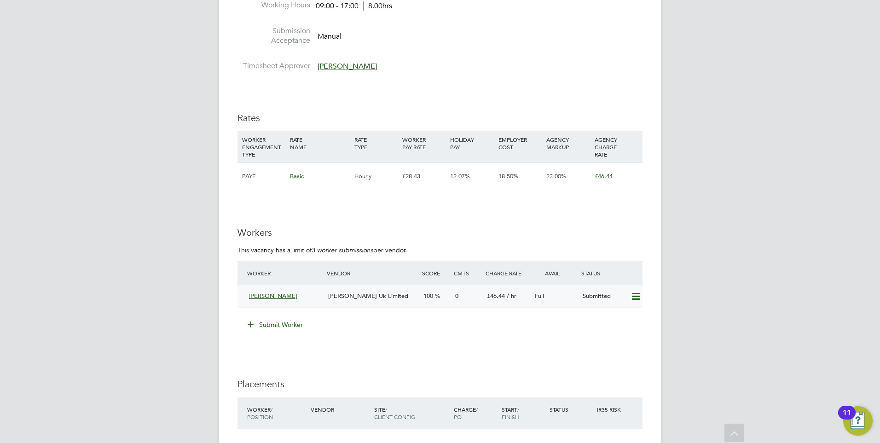
click at [351, 292] on span "[PERSON_NAME] Uk Limited" at bounding box center [368, 296] width 80 height 8
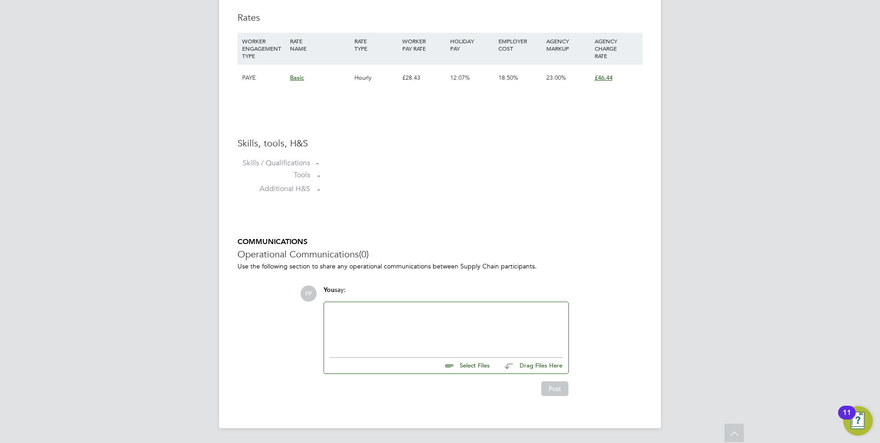
click at [464, 367] on input "file" at bounding box center [494, 363] width 138 height 13
type input "C:\fakepath\[PERSON_NAME] - MH CV.pdf"
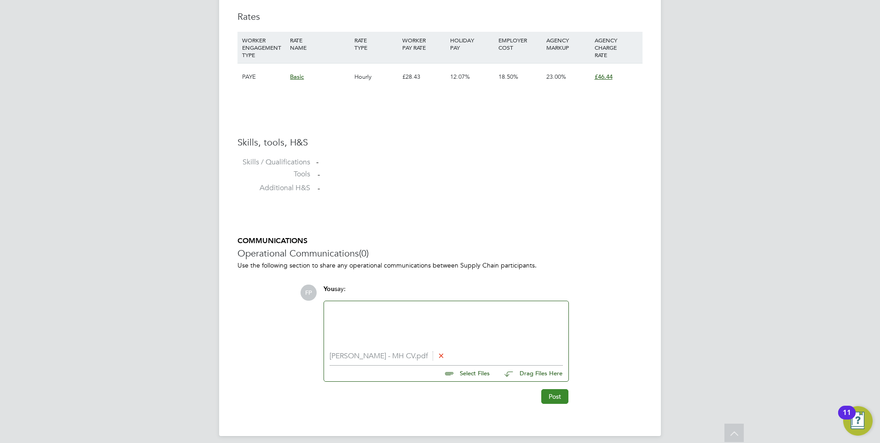
click at [553, 400] on button "Post" at bounding box center [554, 396] width 27 height 15
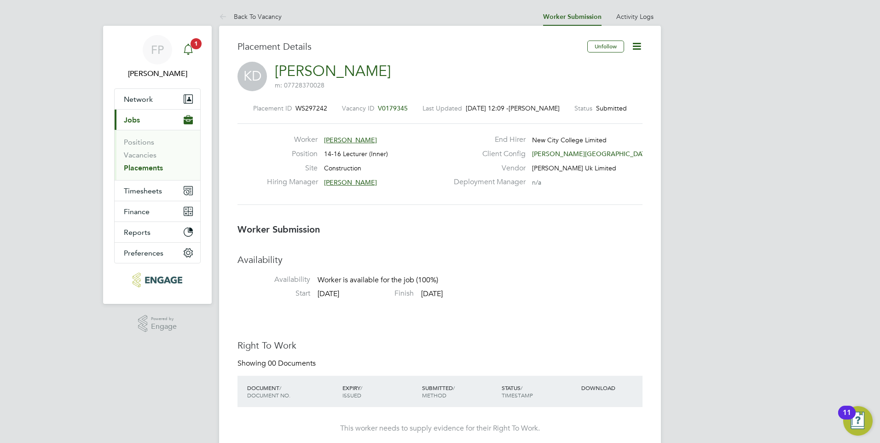
click at [194, 49] on div "Main navigation" at bounding box center [188, 49] width 18 height 18
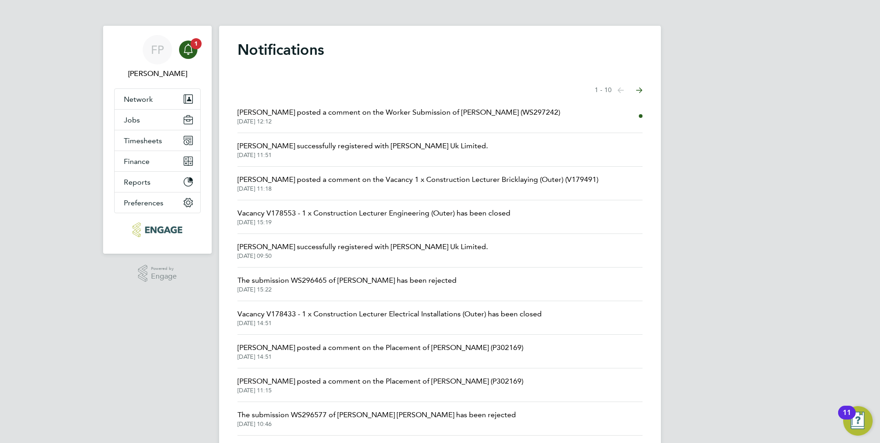
click at [318, 111] on span "[PERSON_NAME] posted a comment on the Worker Submission of [PERSON_NAME] (WS297…" at bounding box center [398, 112] width 323 height 11
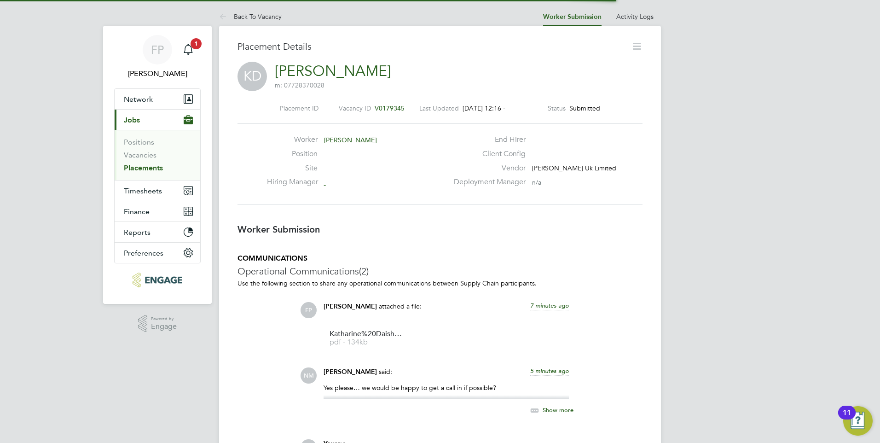
scroll to position [15, 182]
